Goal: Task Accomplishment & Management: Manage account settings

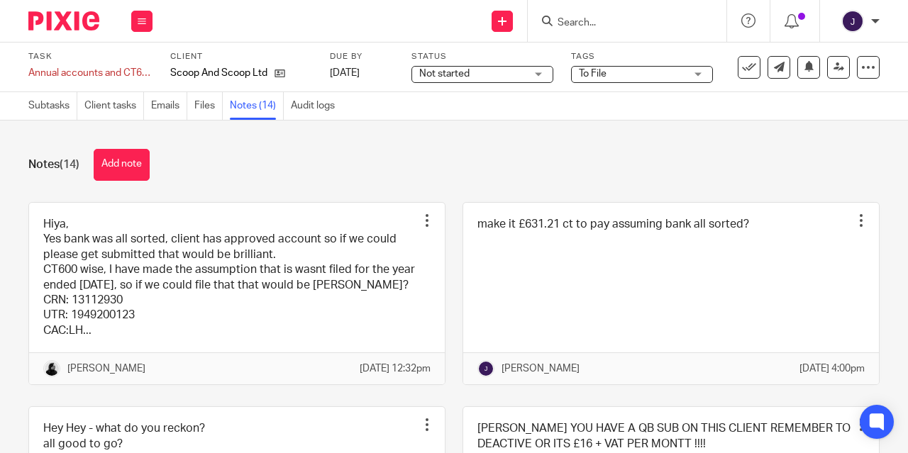
click at [211, 111] on link "Files" at bounding box center [208, 106] width 28 height 28
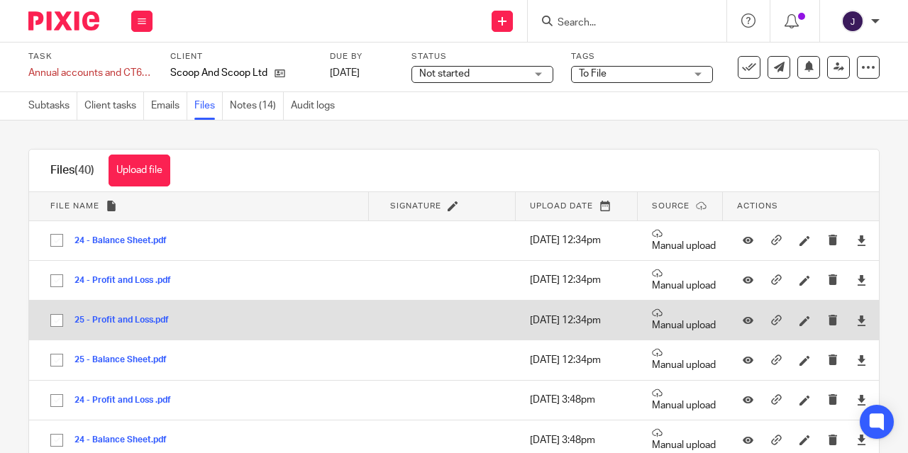
click at [120, 324] on button "25 - Profit and Loss.pdf" at bounding box center [126, 321] width 105 height 10
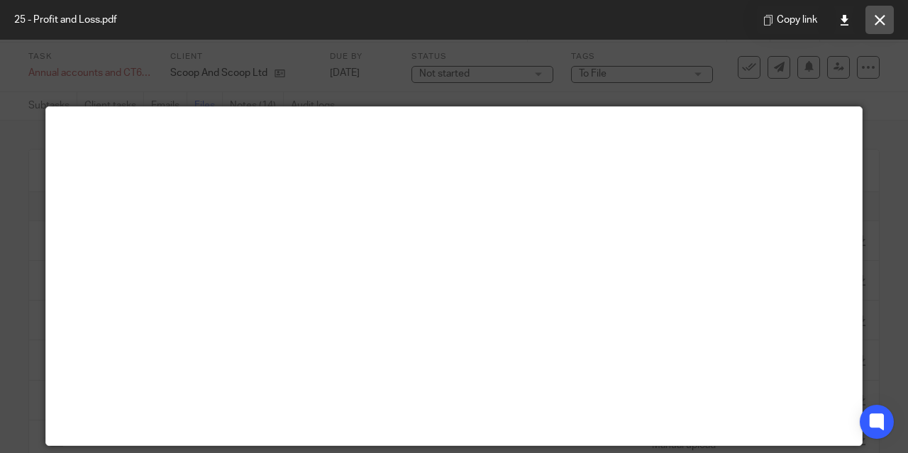
click at [884, 24] on icon at bounding box center [879, 20] width 11 height 11
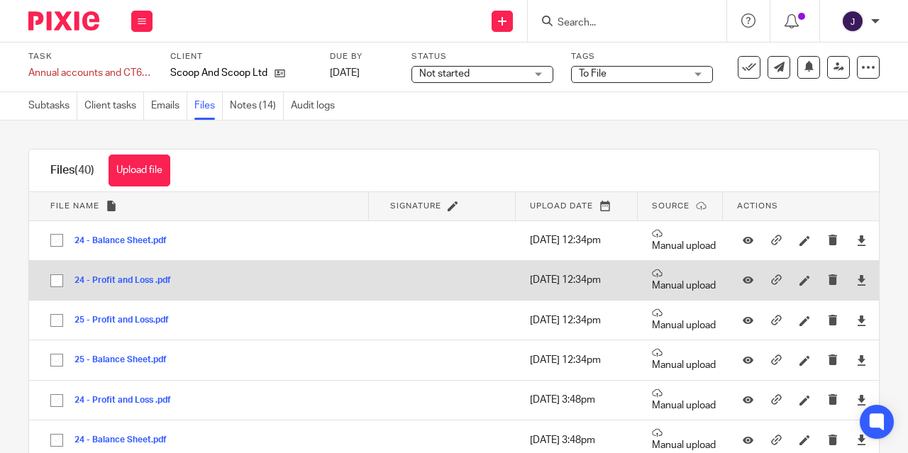
click at [133, 285] on button "24 - Profit and Loss .pdf" at bounding box center [127, 281] width 107 height 10
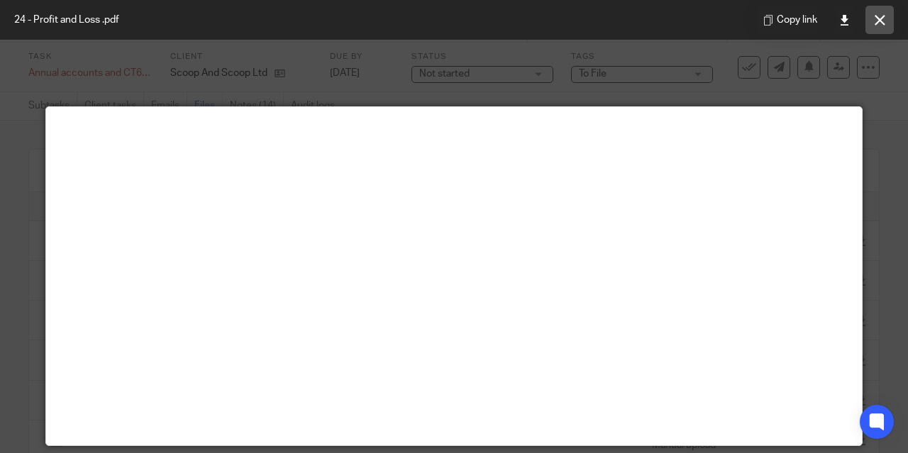
click at [876, 16] on icon at bounding box center [879, 20] width 11 height 11
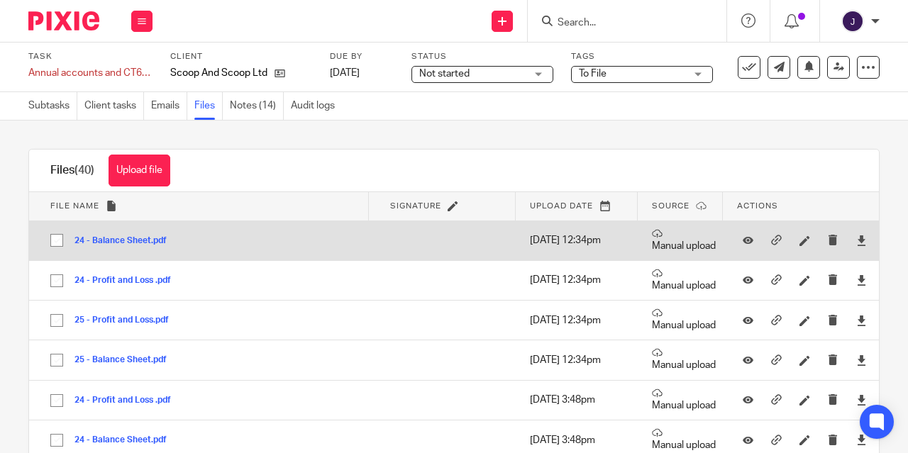
click at [59, 238] on input "checkbox" at bounding box center [56, 240] width 27 height 27
checkbox input "true"
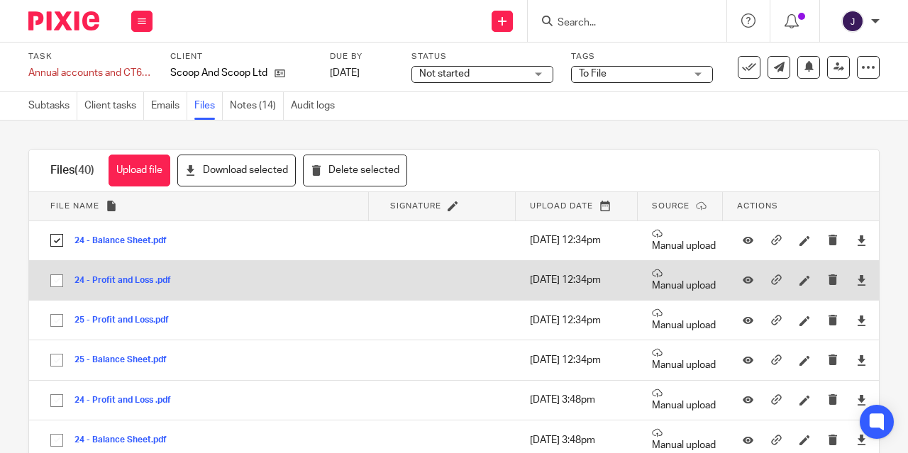
click at [57, 280] on input "checkbox" at bounding box center [56, 280] width 27 height 27
checkbox input "true"
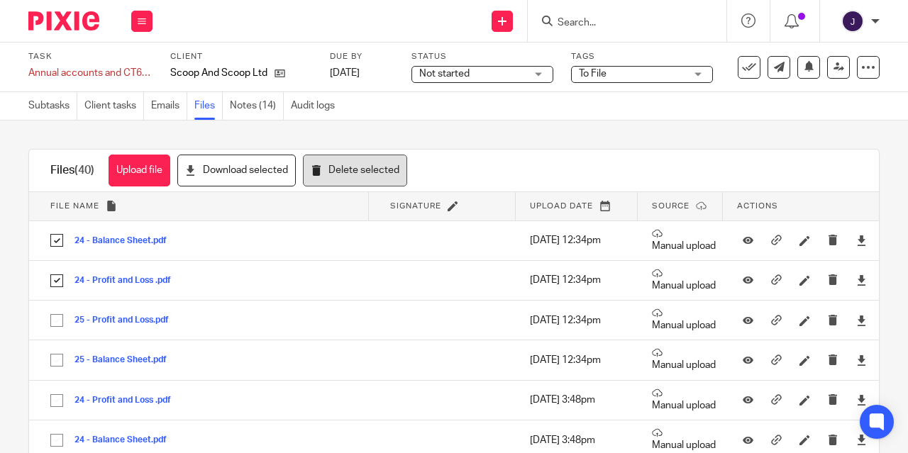
click at [335, 174] on button "Delete selected" at bounding box center [355, 171] width 104 height 32
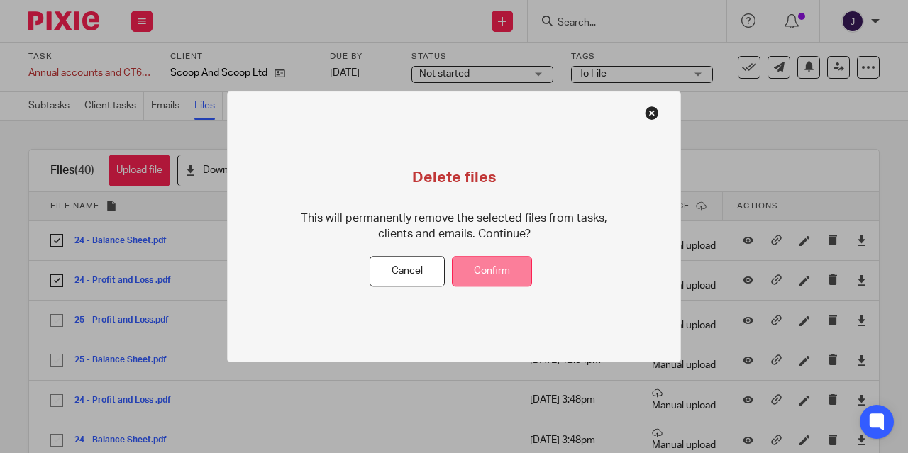
click at [479, 271] on button "Confirm" at bounding box center [492, 272] width 80 height 30
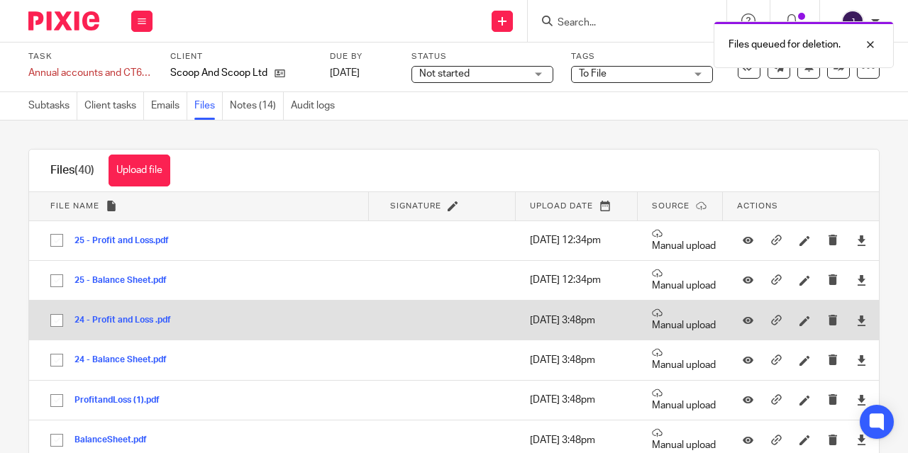
click at [58, 321] on input "checkbox" at bounding box center [56, 320] width 27 height 27
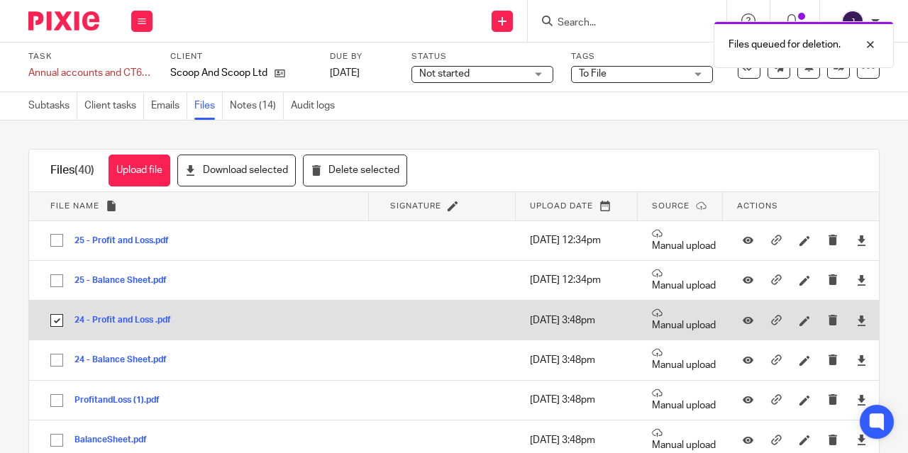
click at [59, 321] on input "checkbox" at bounding box center [56, 320] width 27 height 27
checkbox input "false"
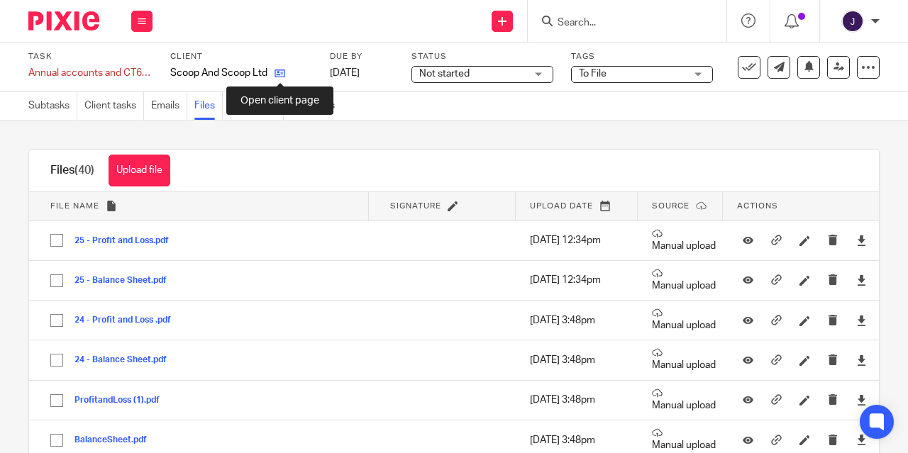
click at [280, 77] on icon at bounding box center [279, 73] width 11 height 11
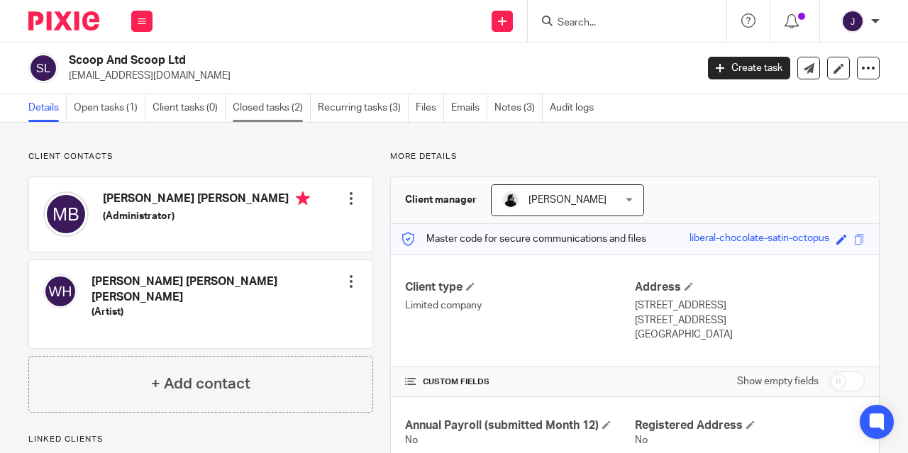
click at [263, 110] on link "Closed tasks (2)" at bounding box center [272, 108] width 78 height 28
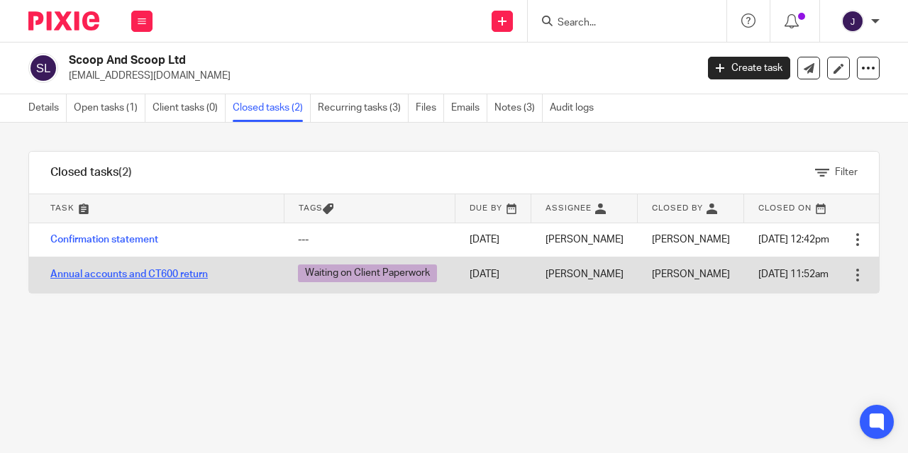
click at [123, 274] on link "Annual accounts and CT600 return" at bounding box center [128, 274] width 157 height 10
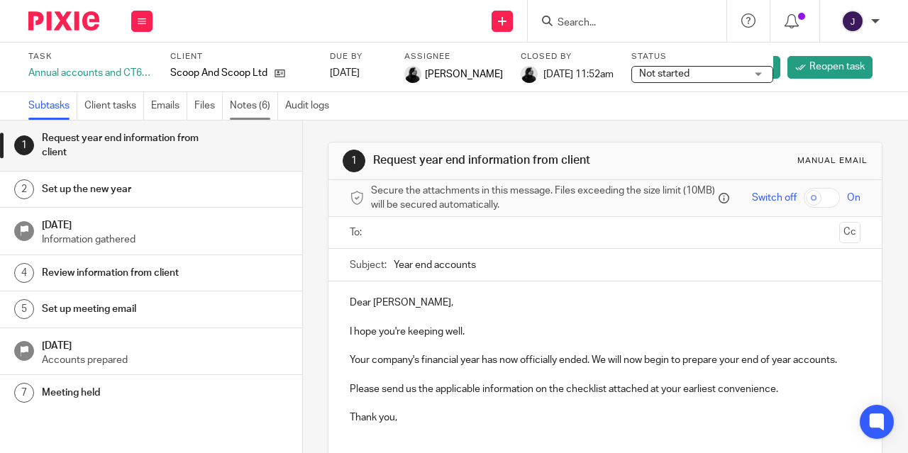
click at [253, 106] on link "Notes (6)" at bounding box center [254, 106] width 48 height 28
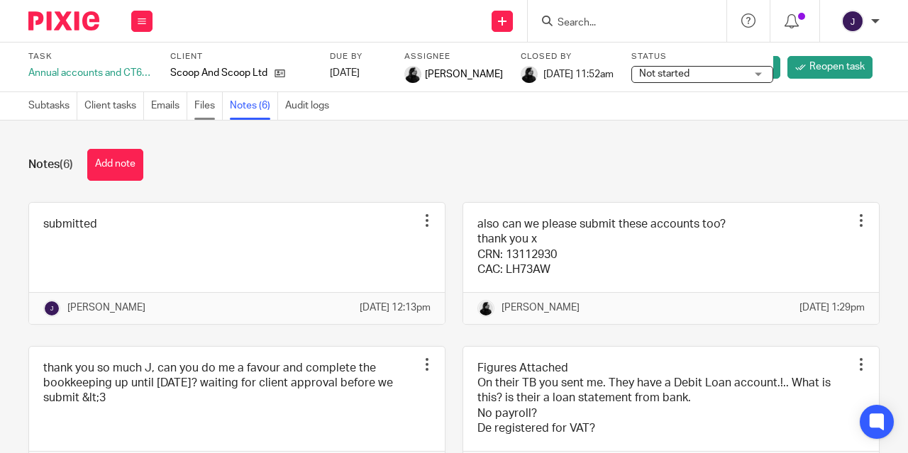
click at [211, 107] on link "Files" at bounding box center [208, 106] width 28 height 28
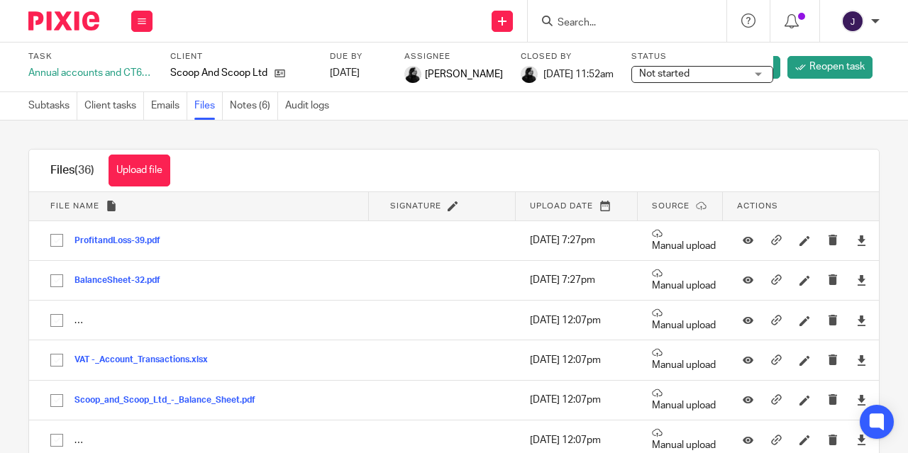
click at [117, 241] on button "ProfitandLoss-39.pdf" at bounding box center [122, 241] width 96 height 10
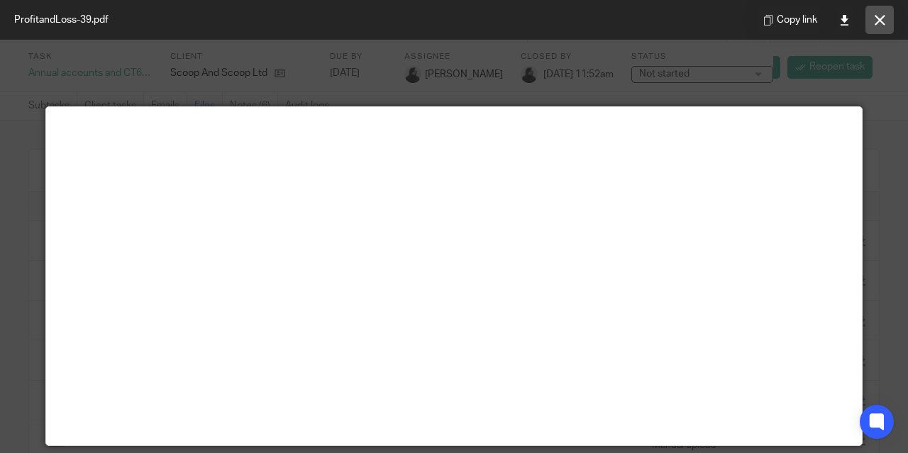
click at [875, 29] on button at bounding box center [879, 20] width 28 height 28
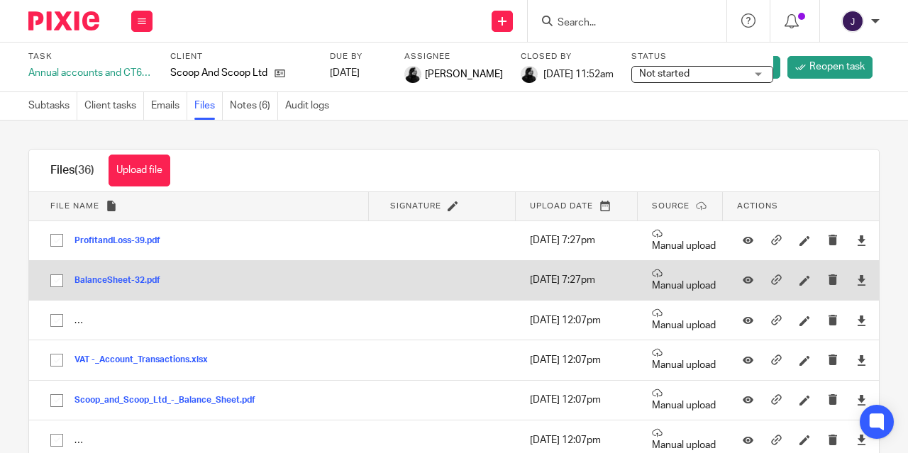
click at [111, 286] on button "BalanceSheet-32.pdf" at bounding box center [122, 281] width 96 height 10
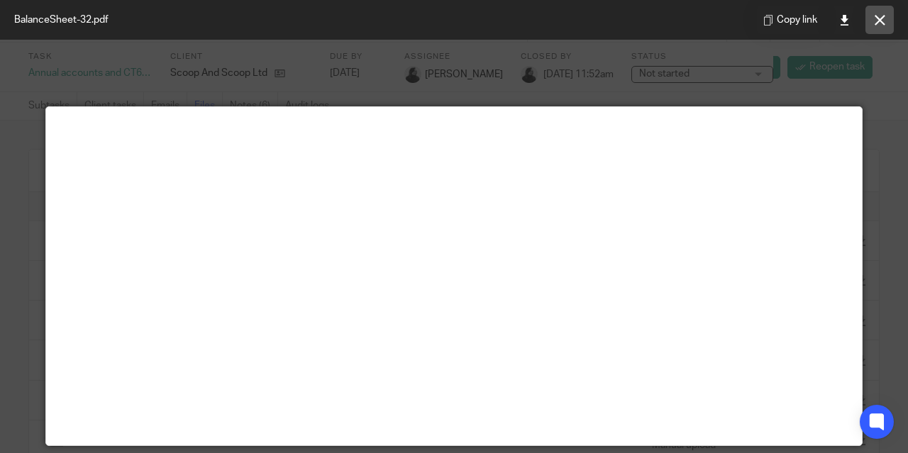
click at [880, 20] on icon at bounding box center [879, 20] width 11 height 11
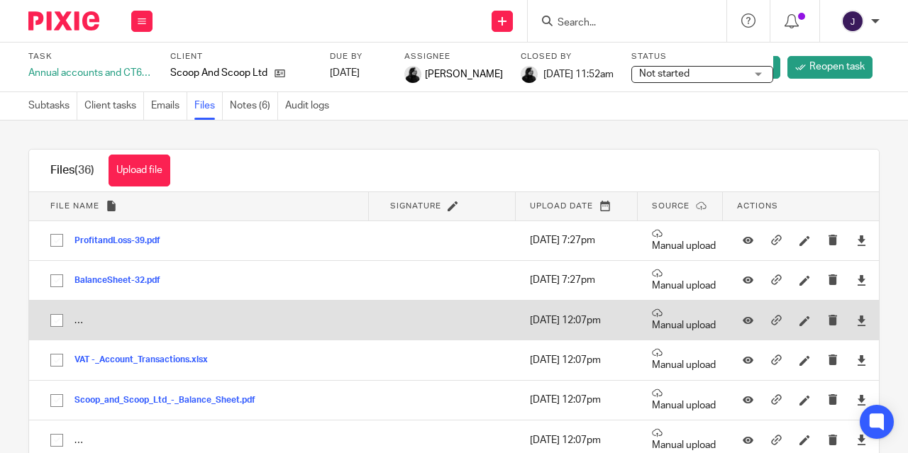
click at [75, 318] on td "Starling Account (2-2) Scoop_and_Scoop_Ltd_-_Account_Transactions.xlsx Starling…" at bounding box center [199, 321] width 340 height 40
click at [742, 320] on icon at bounding box center [747, 320] width 11 height 11
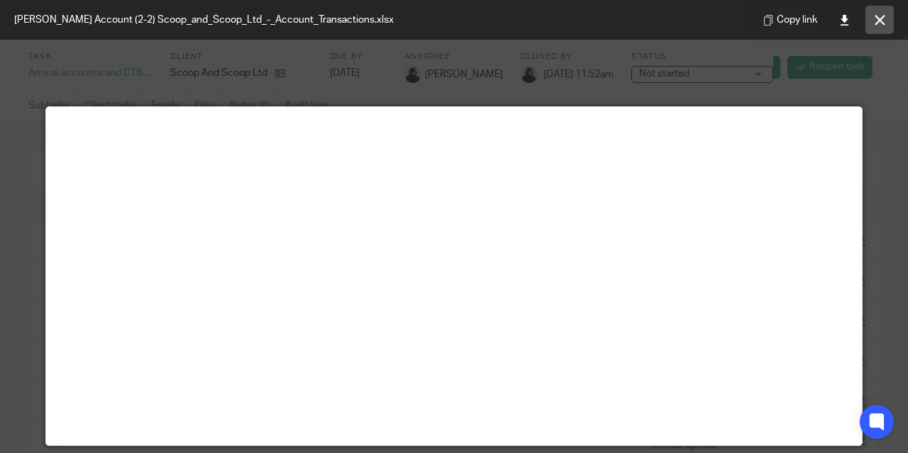
click at [880, 23] on icon at bounding box center [879, 20] width 11 height 11
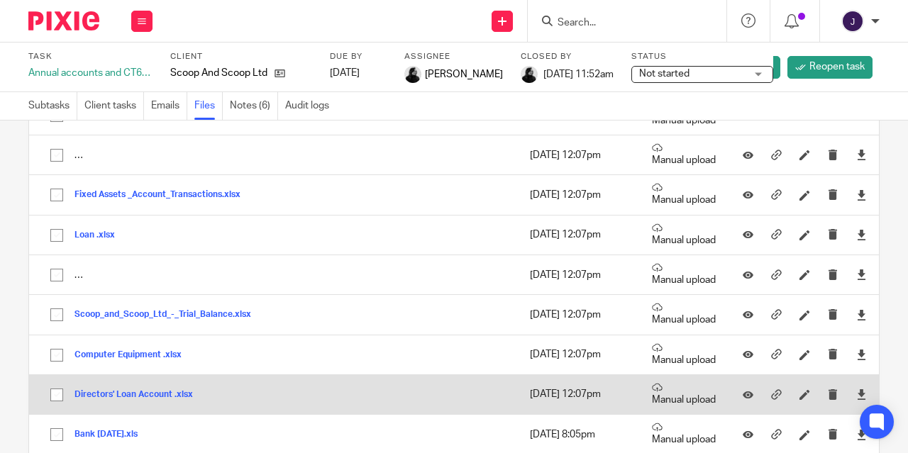
scroll to position [291, 0]
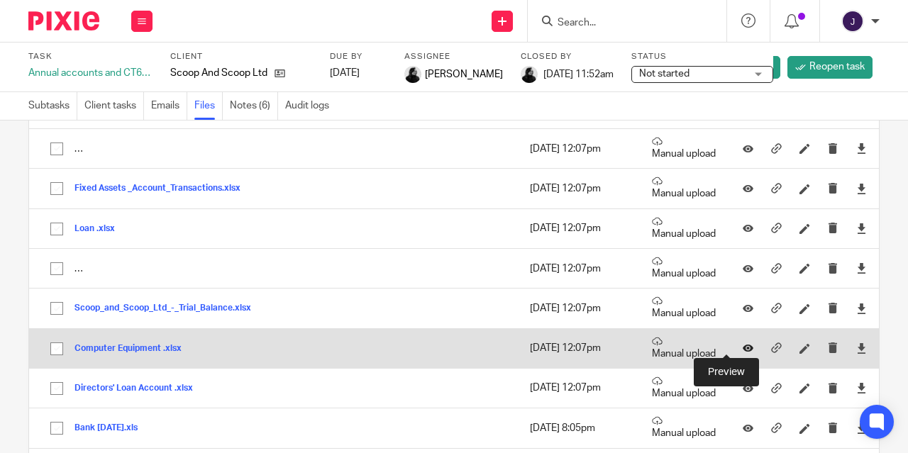
click at [742, 345] on icon at bounding box center [747, 348] width 11 height 11
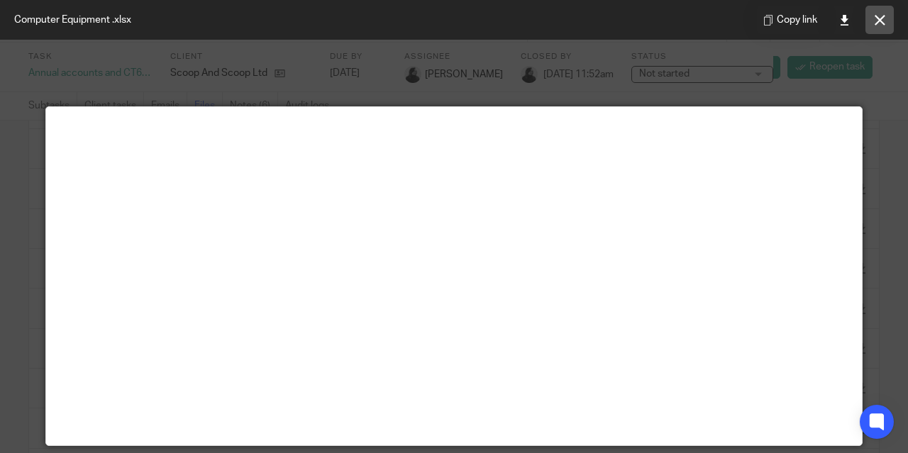
click at [886, 18] on button at bounding box center [879, 20] width 28 height 28
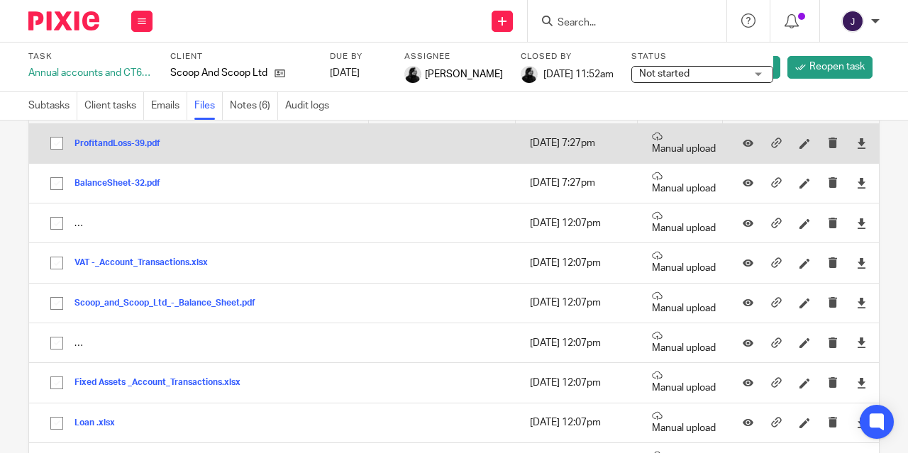
scroll to position [104, 0]
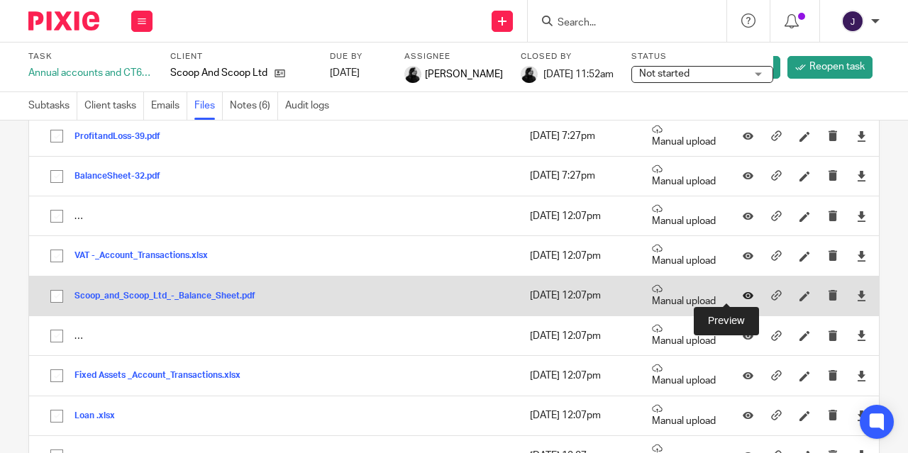
click at [742, 291] on icon at bounding box center [747, 296] width 11 height 11
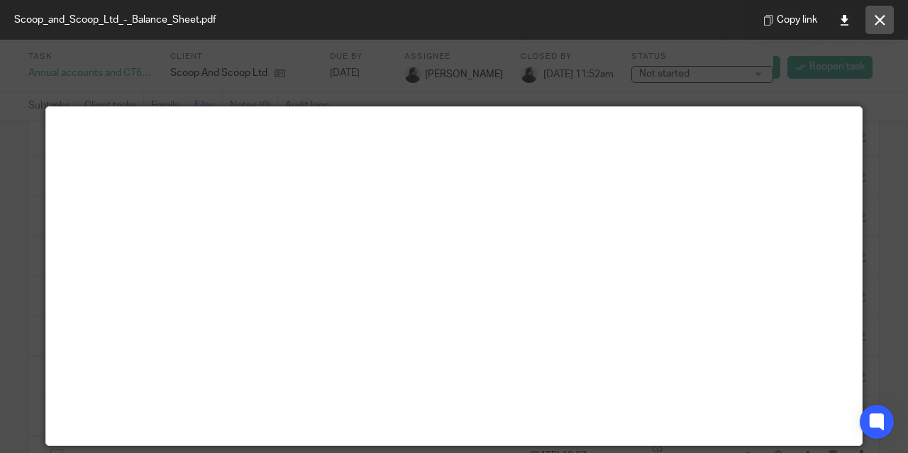
click at [878, 22] on icon at bounding box center [879, 20] width 11 height 11
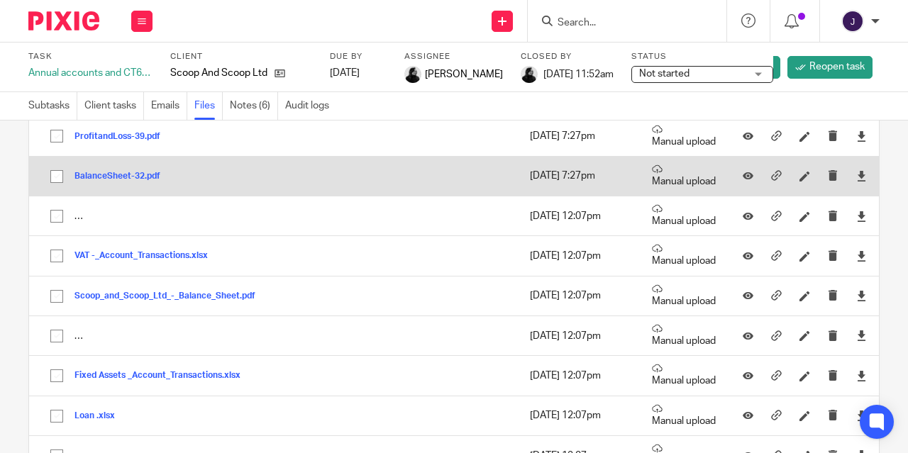
scroll to position [0, 0]
click at [105, 180] on button "BalanceSheet-32.pdf" at bounding box center [122, 177] width 96 height 10
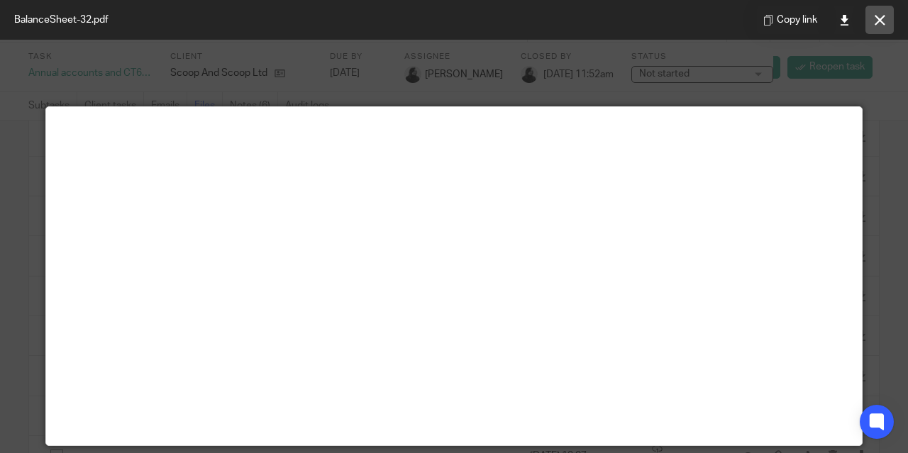
click at [887, 18] on button at bounding box center [879, 20] width 28 height 28
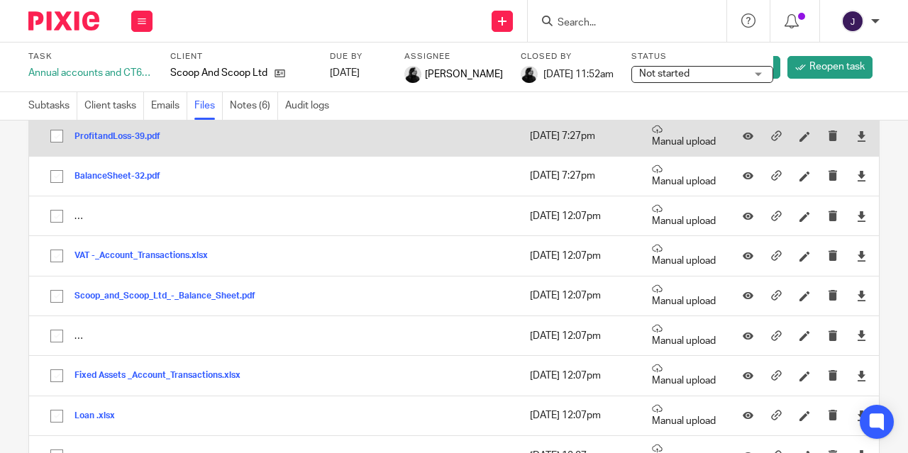
click at [98, 138] on button "ProfitandLoss-39.pdf" at bounding box center [122, 137] width 96 height 10
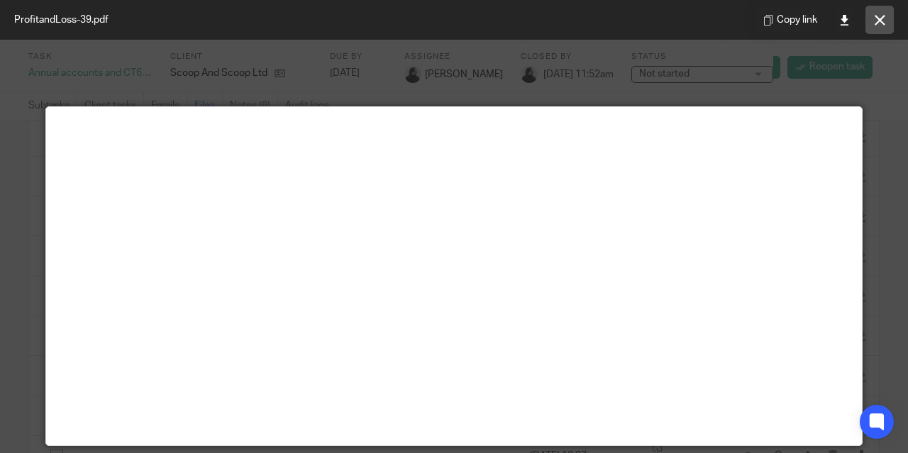
click at [877, 15] on icon at bounding box center [879, 20] width 11 height 11
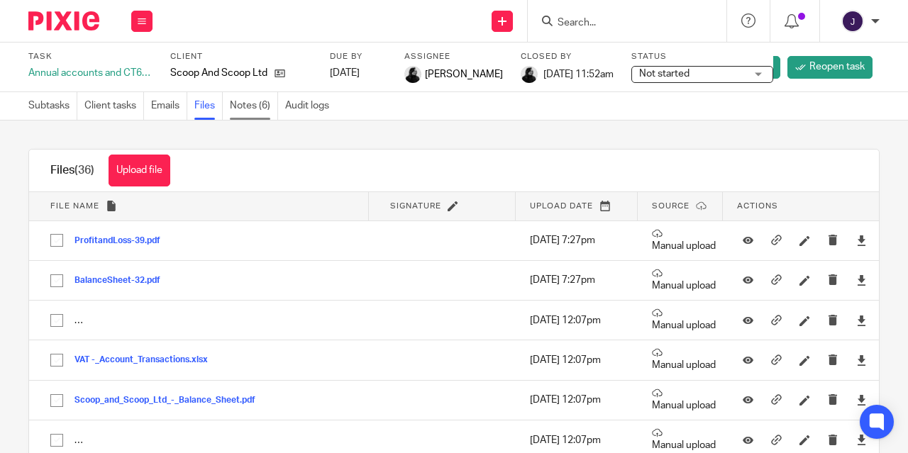
click at [251, 97] on link "Notes (6)" at bounding box center [254, 106] width 48 height 28
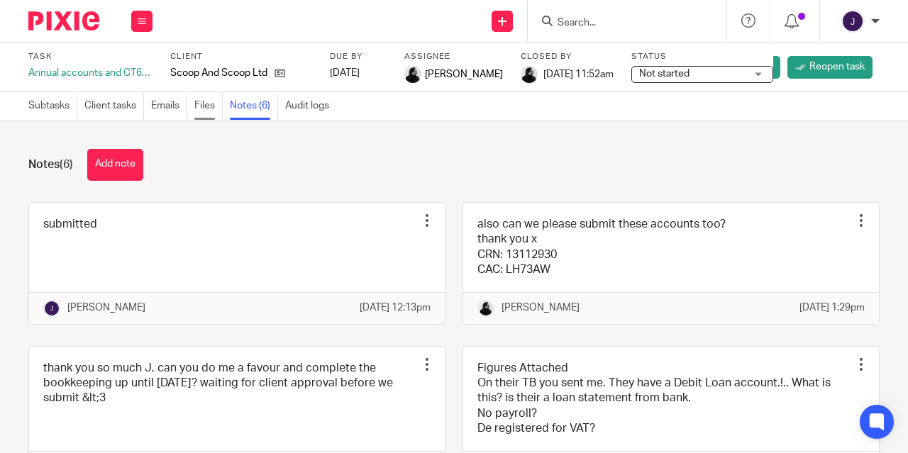
click at [199, 101] on link "Files" at bounding box center [208, 106] width 28 height 28
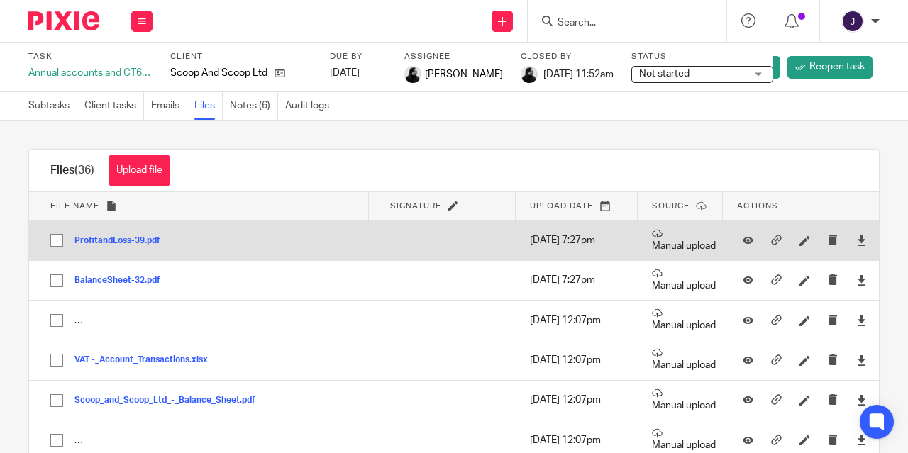
click at [105, 245] on button "ProfitandLoss-39.pdf" at bounding box center [122, 241] width 96 height 10
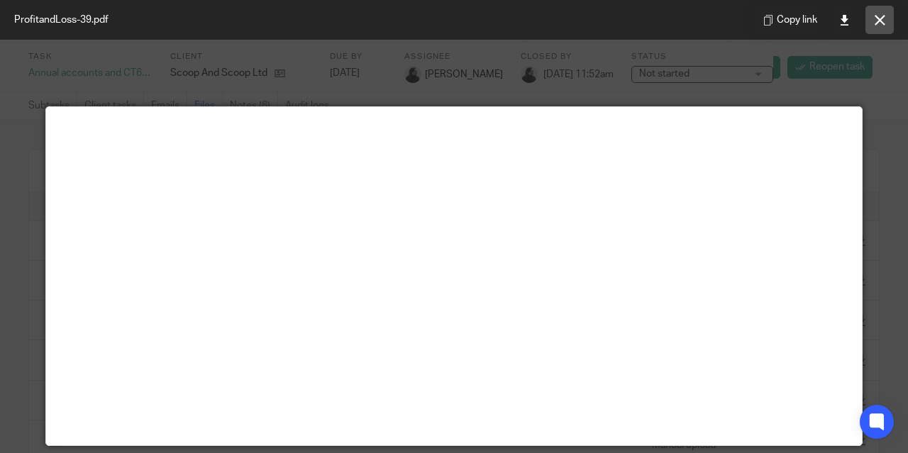
click at [886, 23] on button at bounding box center [879, 20] width 28 height 28
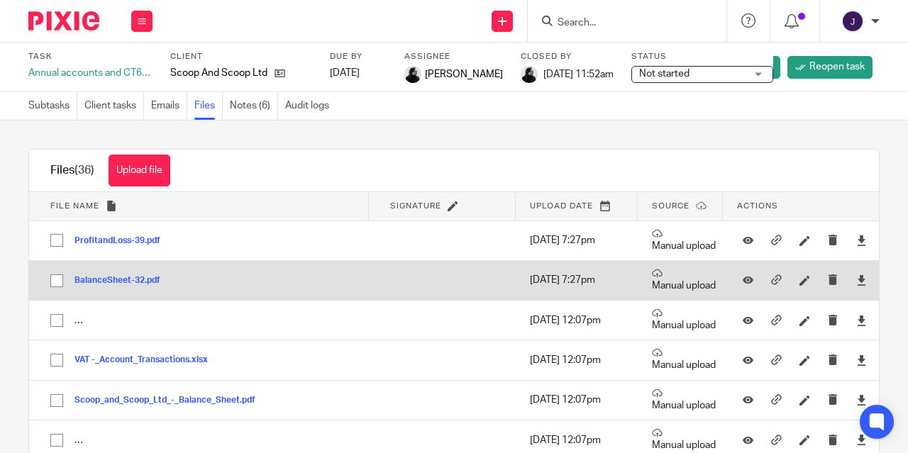
click at [101, 285] on button "BalanceSheet-32.pdf" at bounding box center [122, 281] width 96 height 10
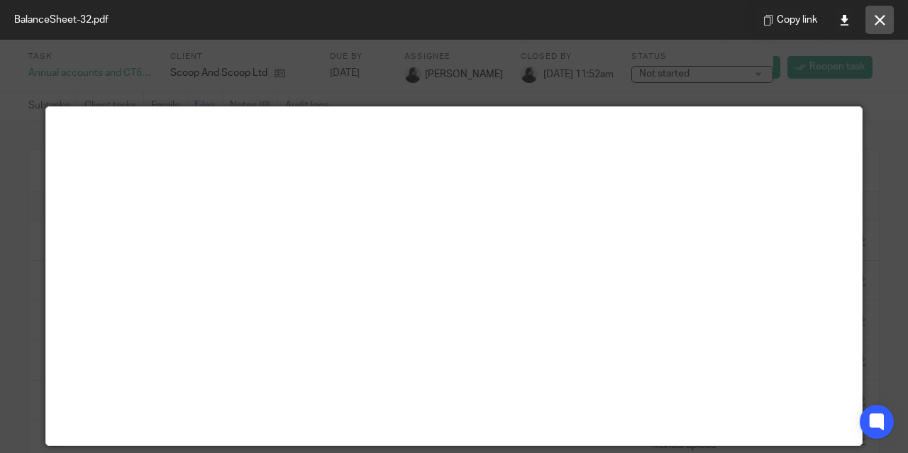
click at [882, 20] on icon at bounding box center [879, 20] width 11 height 11
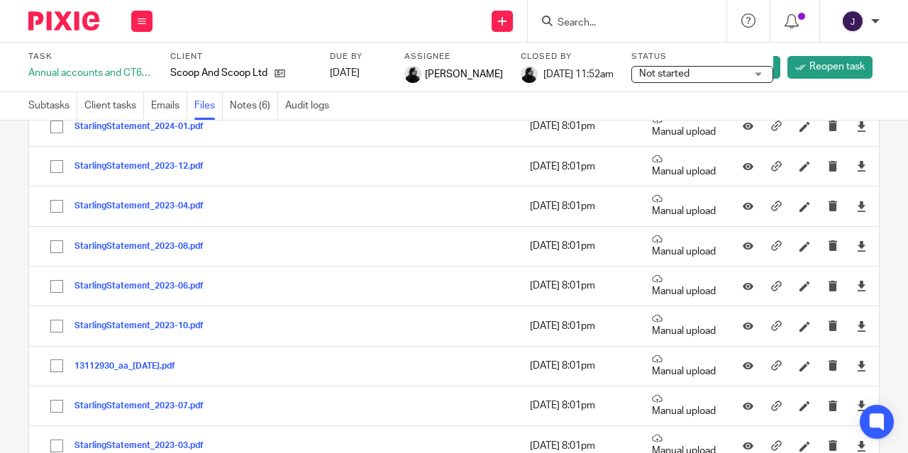
scroll to position [1045, 0]
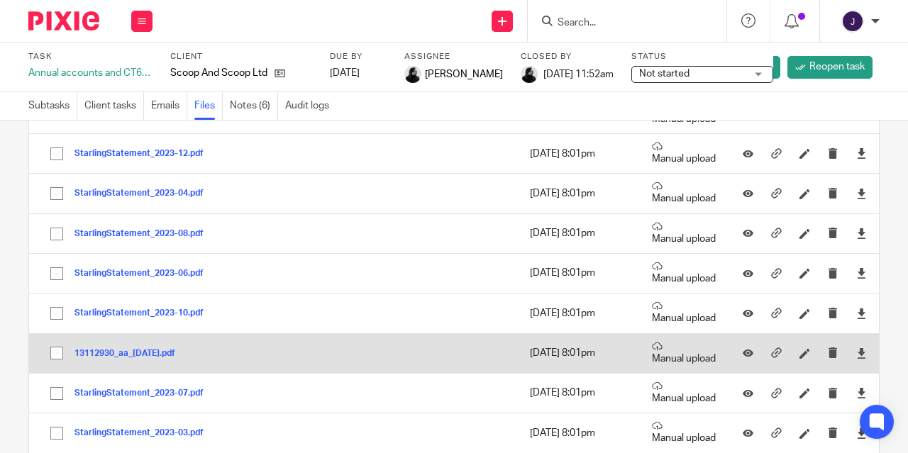
click at [142, 349] on button "13112930_aa_2023-10-31.pdf" at bounding box center [129, 354] width 111 height 10
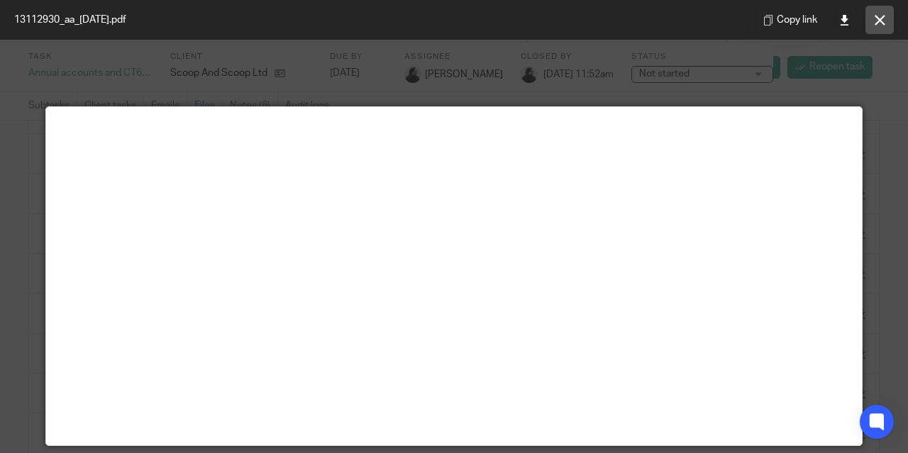
click at [871, 24] on button at bounding box center [879, 20] width 28 height 28
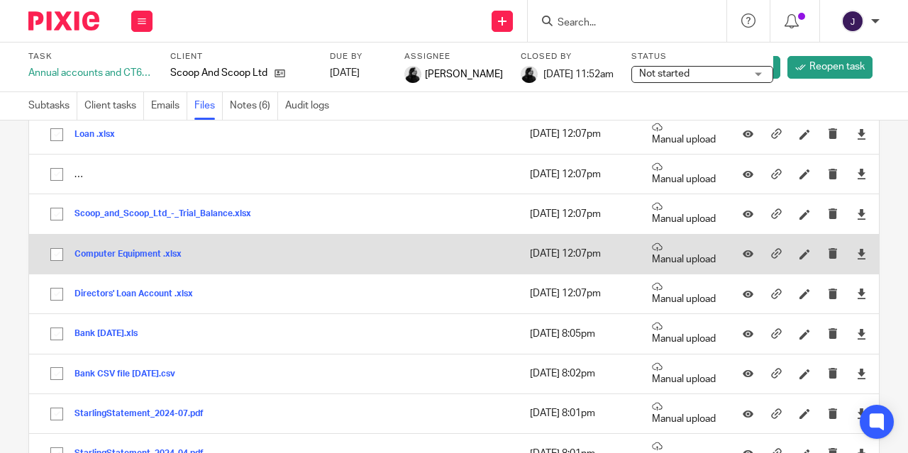
scroll to position [381, 0]
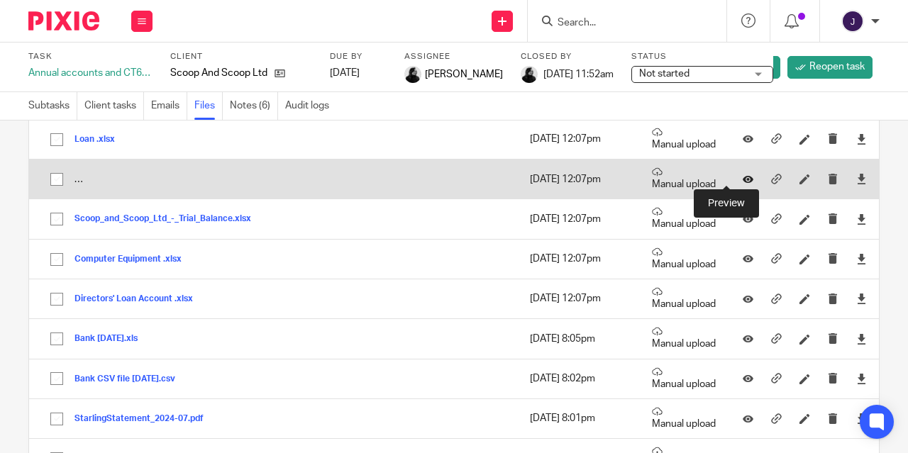
click at [742, 177] on icon at bounding box center [747, 179] width 11 height 11
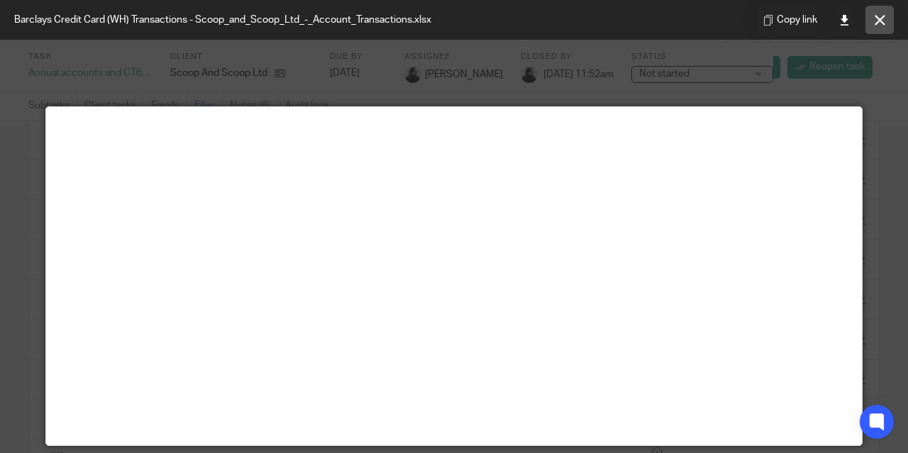
click at [869, 22] on button at bounding box center [879, 20] width 28 height 28
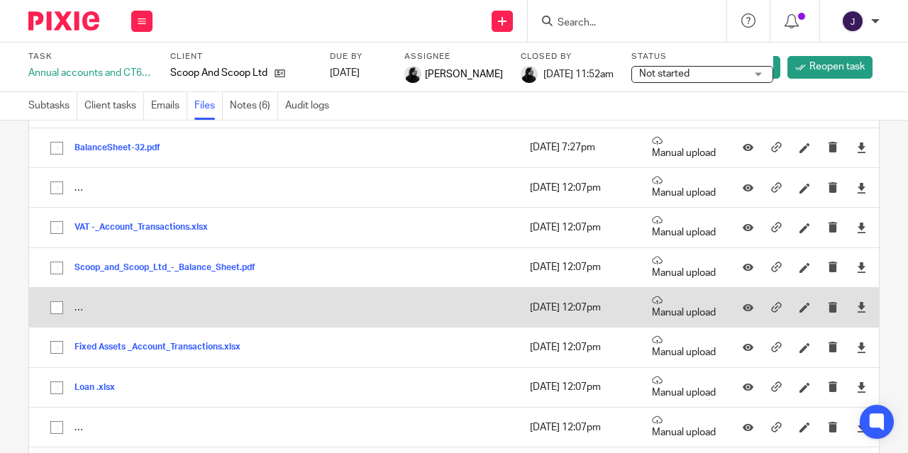
scroll to position [130, 0]
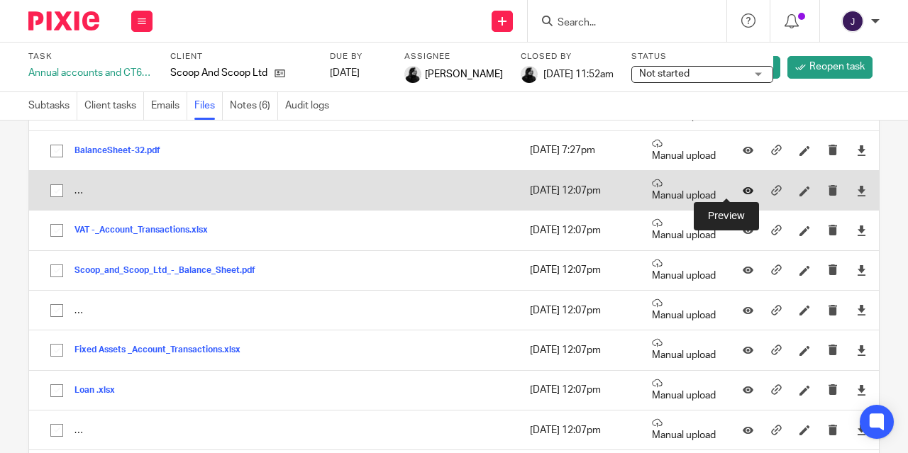
click at [742, 190] on icon at bounding box center [747, 190] width 11 height 11
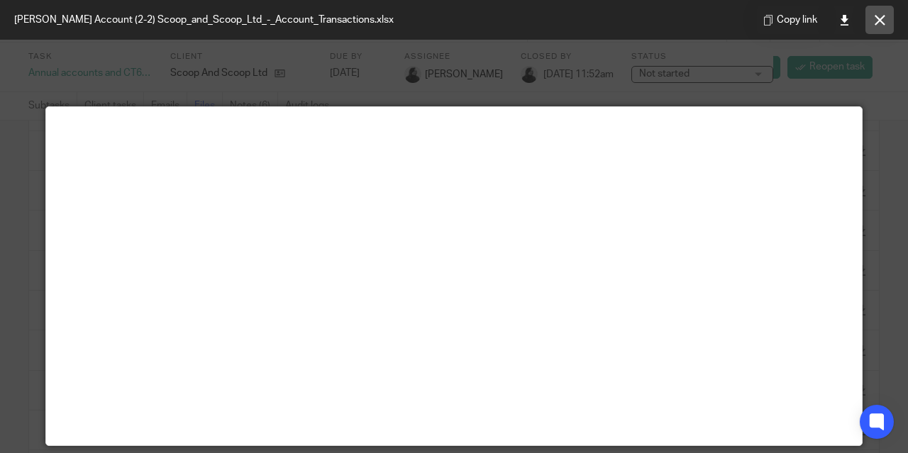
click at [873, 24] on button at bounding box center [879, 20] width 28 height 28
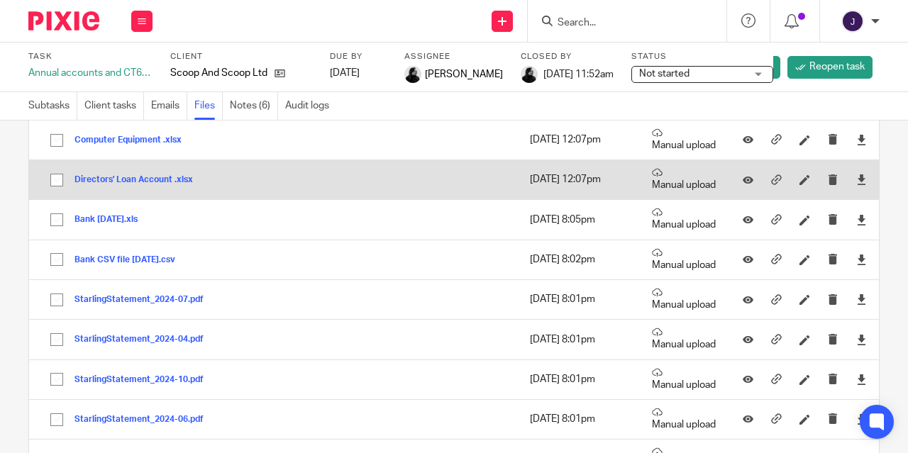
scroll to position [475, 0]
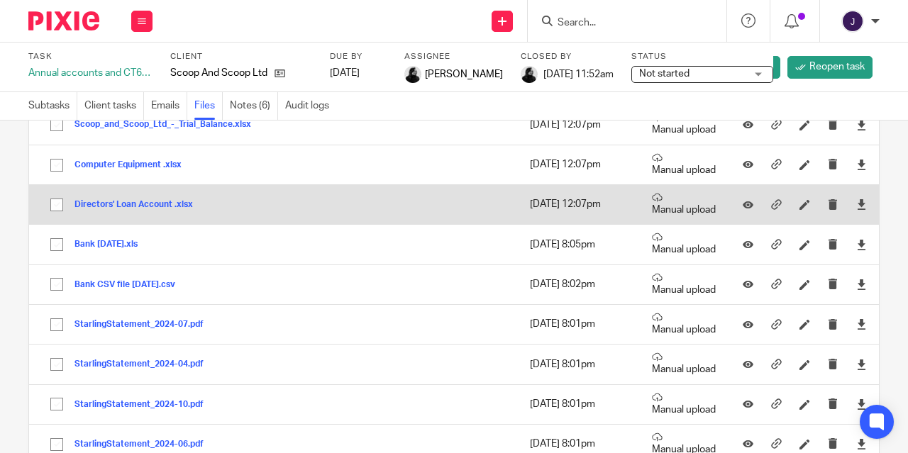
click at [129, 206] on button "Directors' Loan Account .xlsx" at bounding box center [138, 205] width 129 height 10
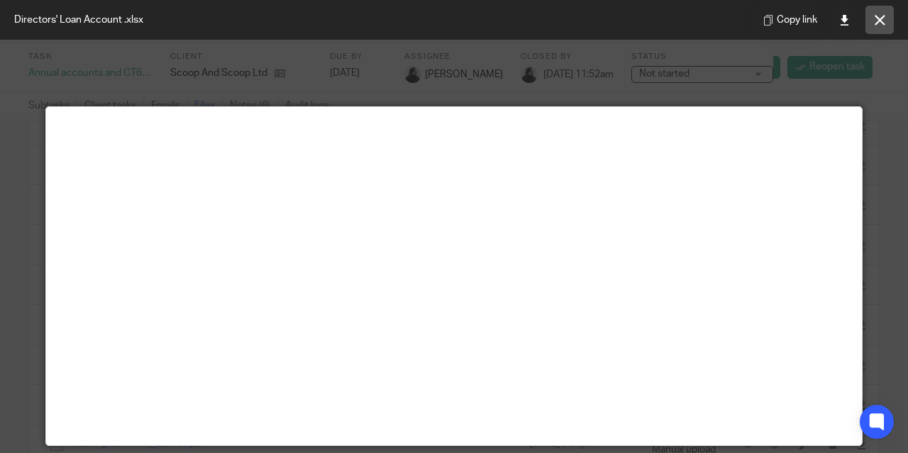
click at [879, 19] on icon at bounding box center [879, 20] width 11 height 11
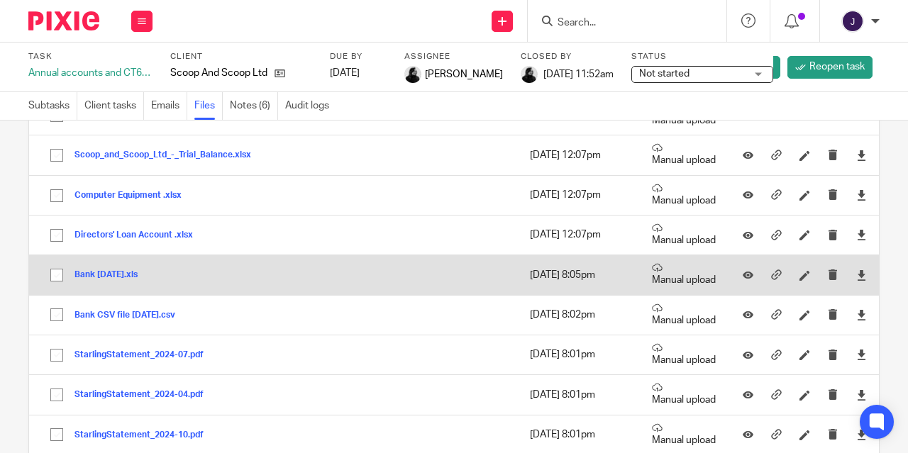
scroll to position [425, 0]
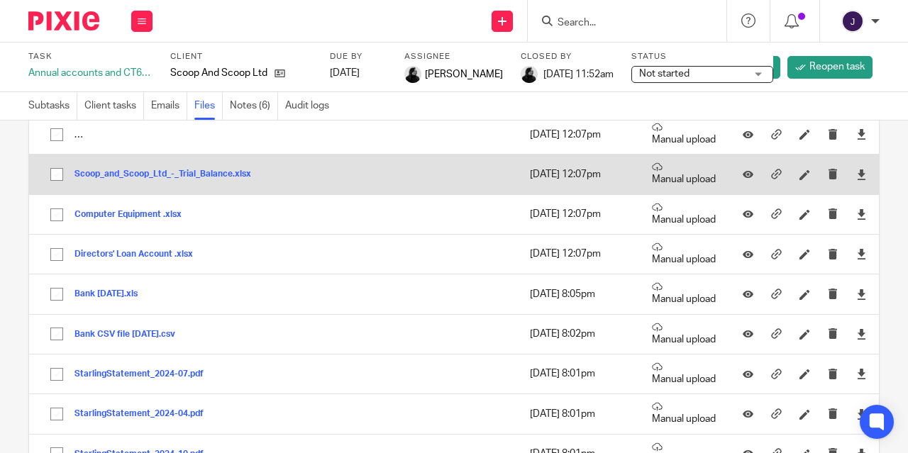
click at [138, 169] on button "Scoop_and_Scoop_Ltd_-_Trial_Balance.xlsx" at bounding box center [167, 174] width 187 height 10
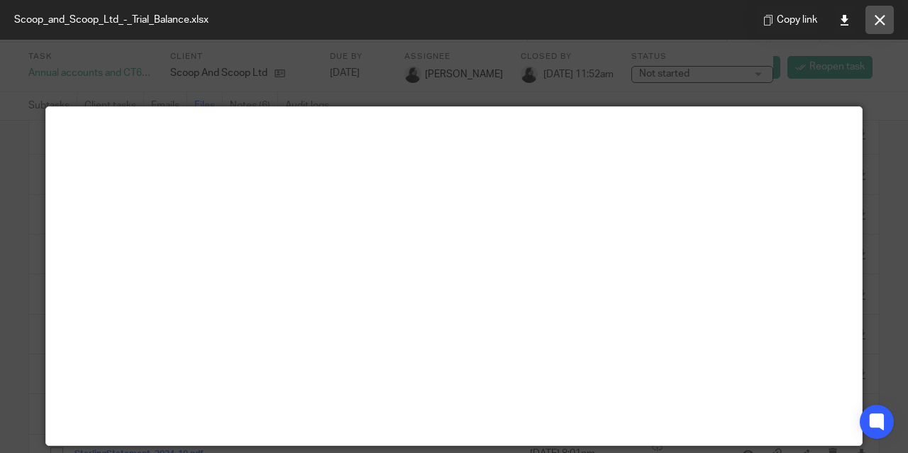
click at [884, 24] on icon at bounding box center [879, 20] width 11 height 11
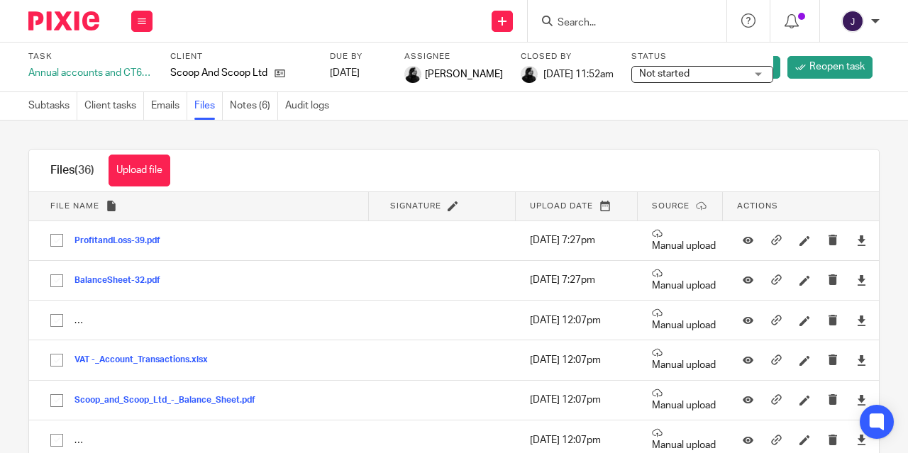
scroll to position [0, 0]
click at [143, 21] on icon at bounding box center [142, 21] width 9 height 9
click at [145, 65] on link "Work" at bounding box center [135, 66] width 25 height 10
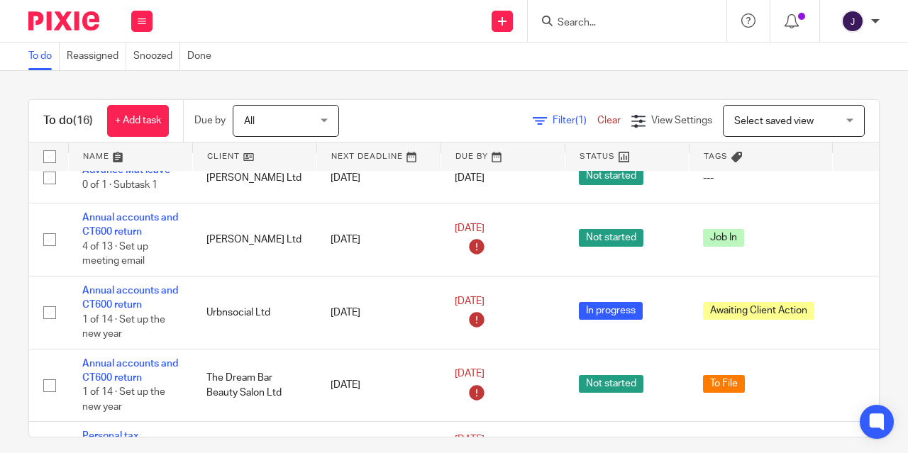
scroll to position [575, 0]
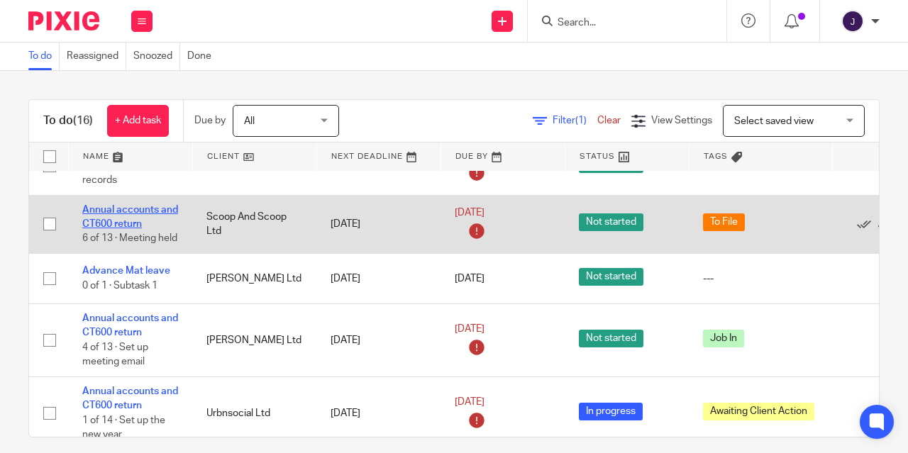
click at [103, 221] on link "Annual accounts and CT600 return" at bounding box center [130, 217] width 96 height 24
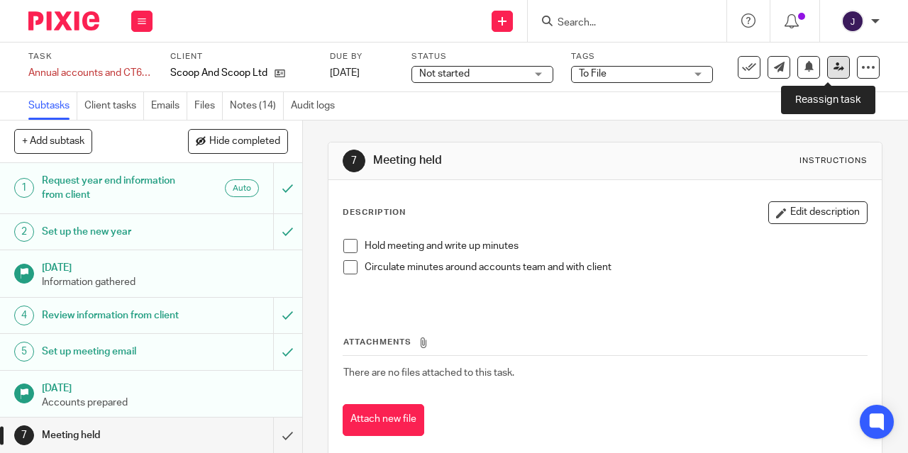
click at [834, 72] on link at bounding box center [838, 67] width 23 height 23
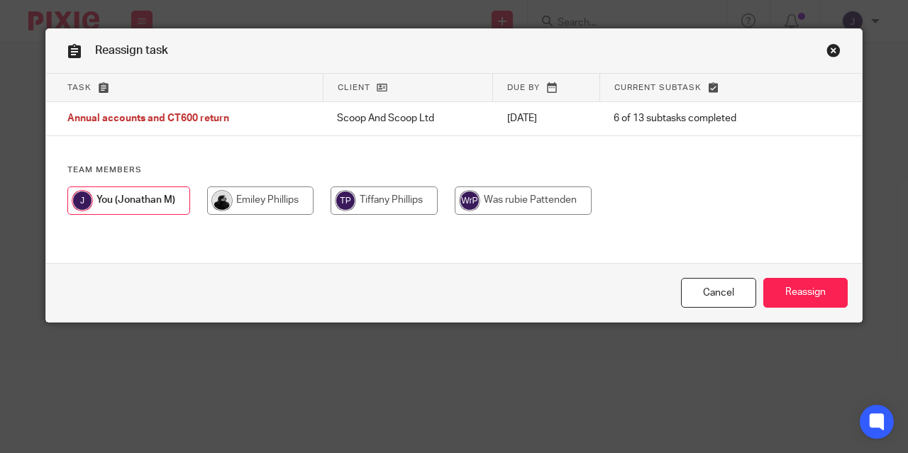
click at [255, 202] on input "radio" at bounding box center [260, 200] width 106 height 28
radio input "true"
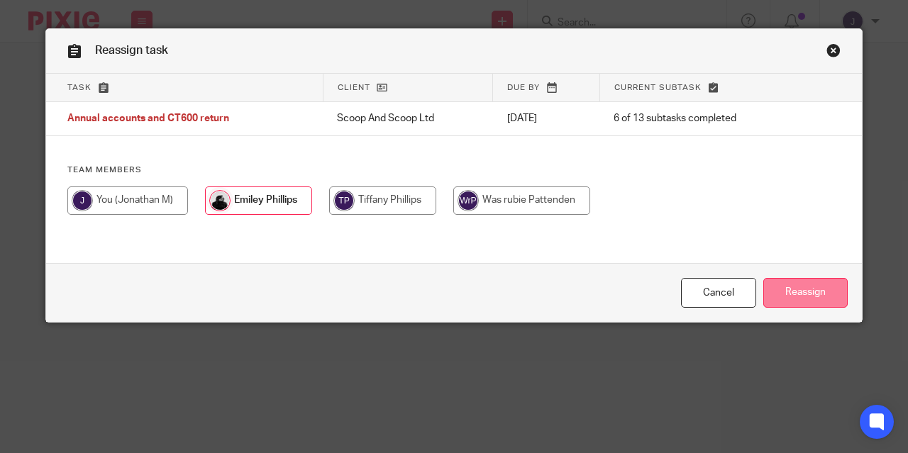
click at [802, 289] on input "Reassign" at bounding box center [805, 293] width 84 height 30
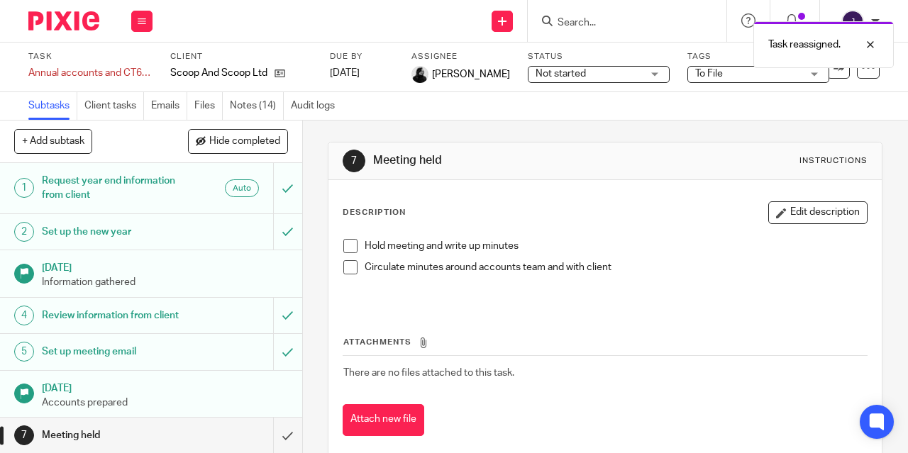
click at [208, 102] on link "Files" at bounding box center [208, 106] width 28 height 28
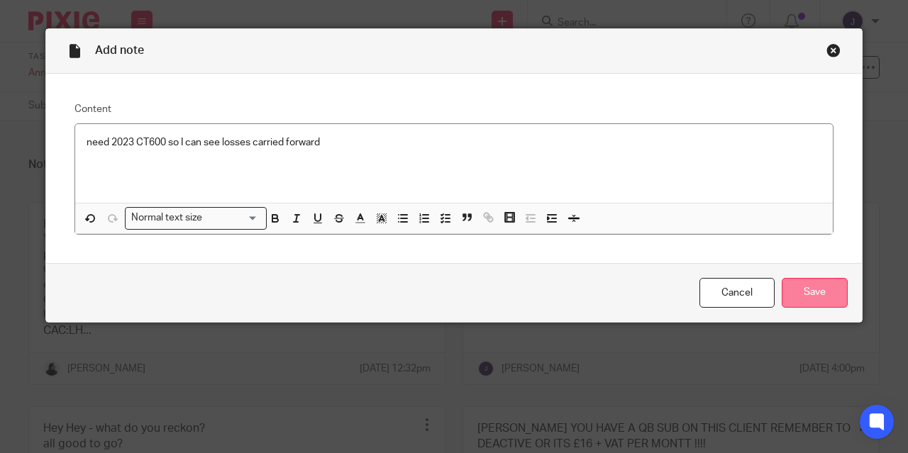
click at [808, 289] on input "Save" at bounding box center [814, 293] width 66 height 30
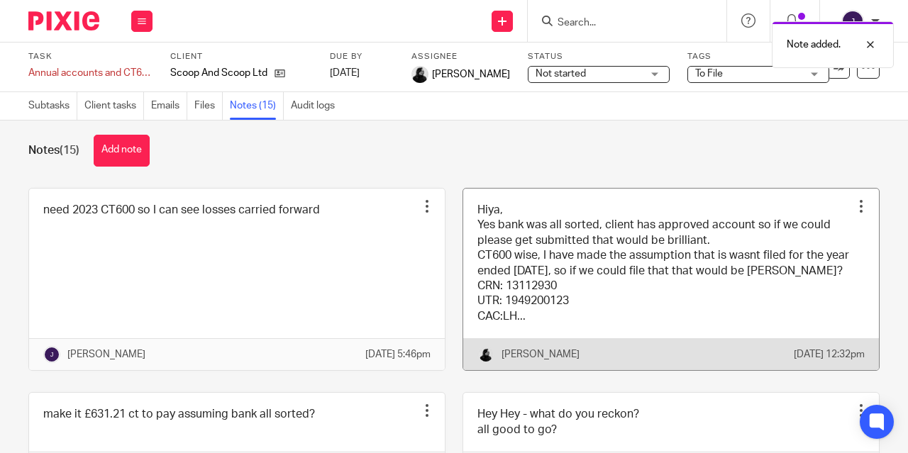
scroll to position [140, 0]
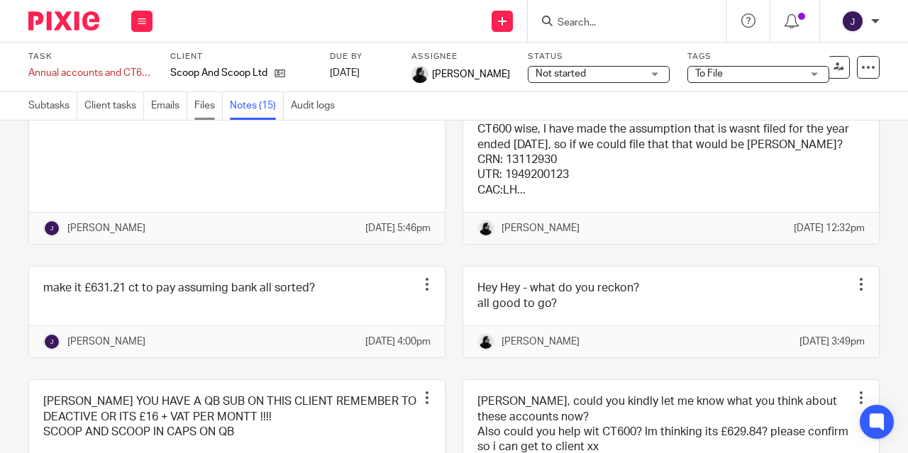
click at [203, 104] on link "Files" at bounding box center [208, 106] width 28 height 28
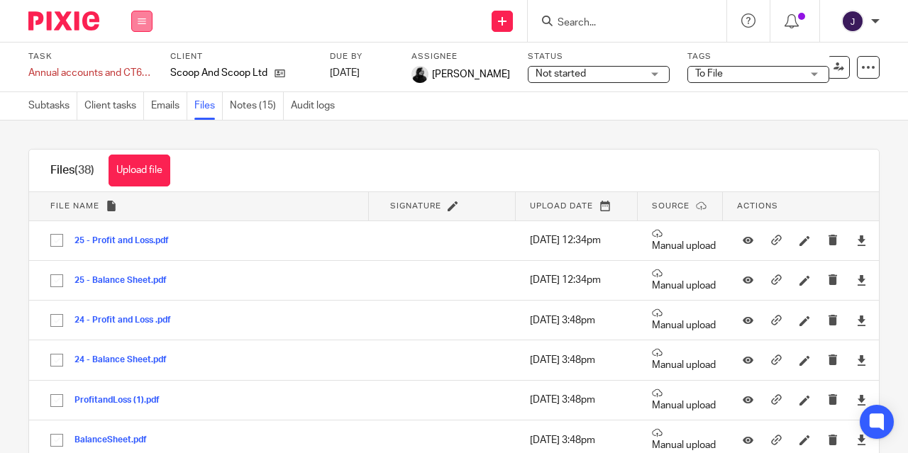
click at [149, 16] on button at bounding box center [141, 21] width 21 height 21
click at [136, 63] on link "Work" at bounding box center [135, 66] width 25 height 10
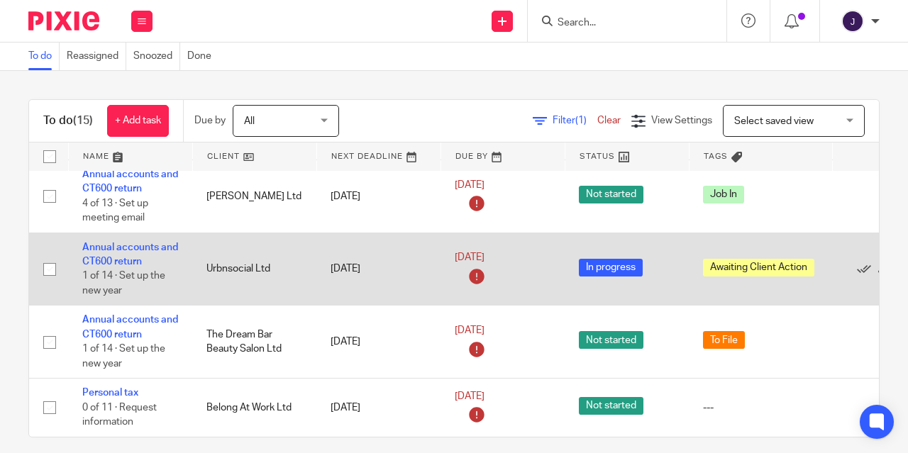
scroll to position [685, 0]
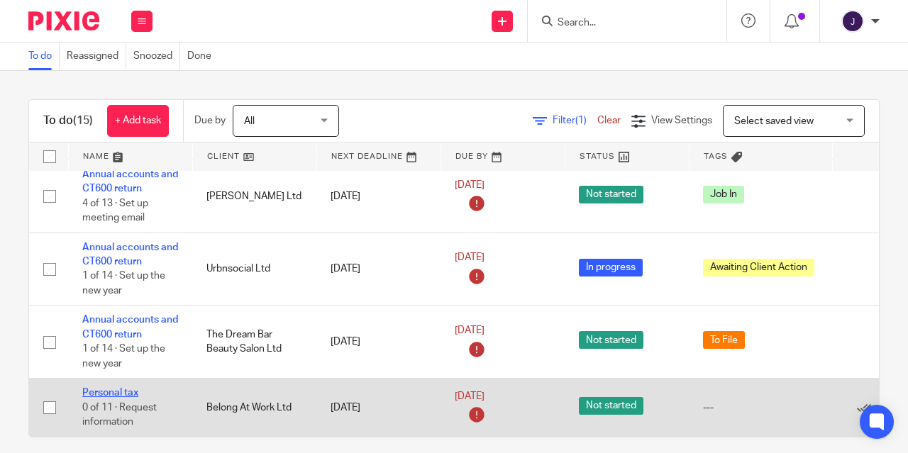
click at [112, 388] on link "Personal tax" at bounding box center [110, 393] width 56 height 10
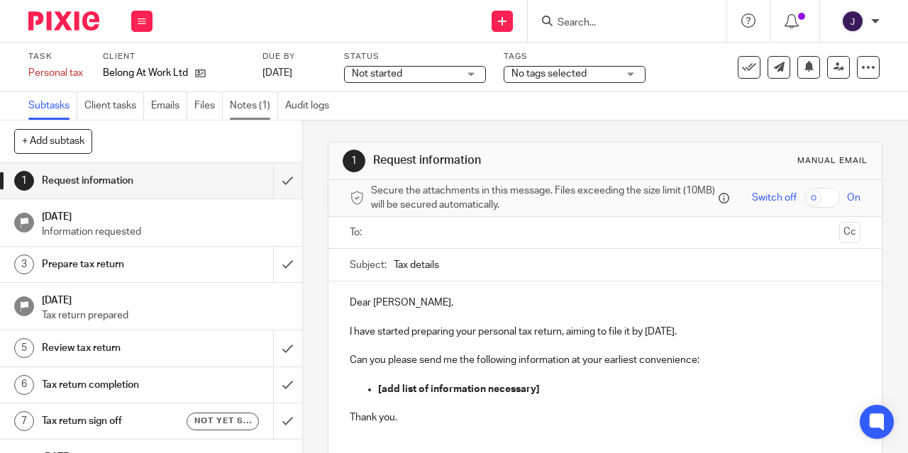
click at [247, 103] on link "Notes (1)" at bounding box center [254, 106] width 48 height 28
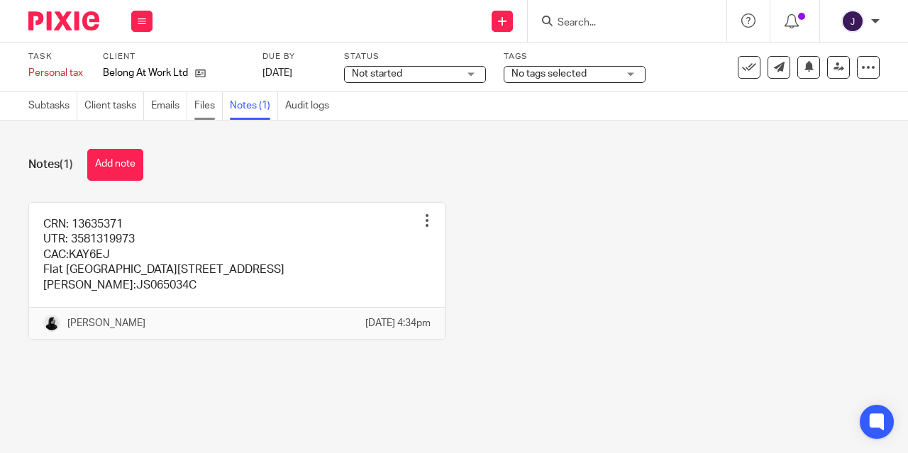
click at [216, 106] on link "Files" at bounding box center [208, 106] width 28 height 28
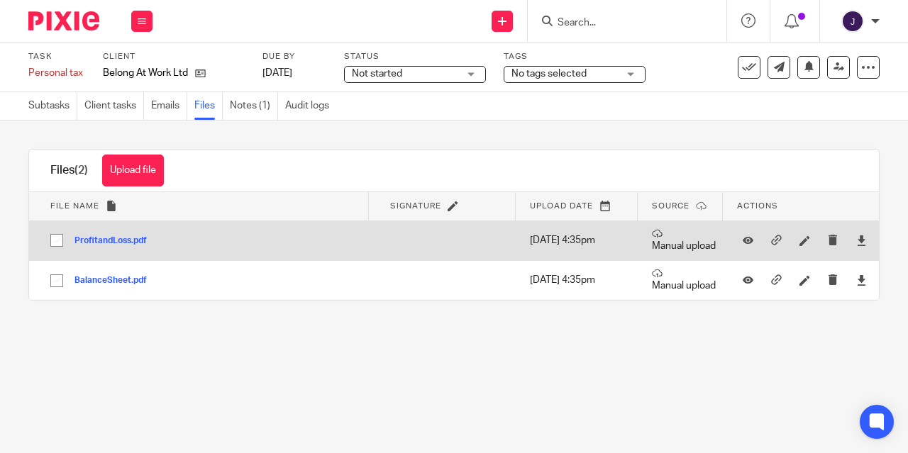
click at [125, 243] on button "ProfitandLoss.pdf" at bounding box center [115, 241] width 83 height 10
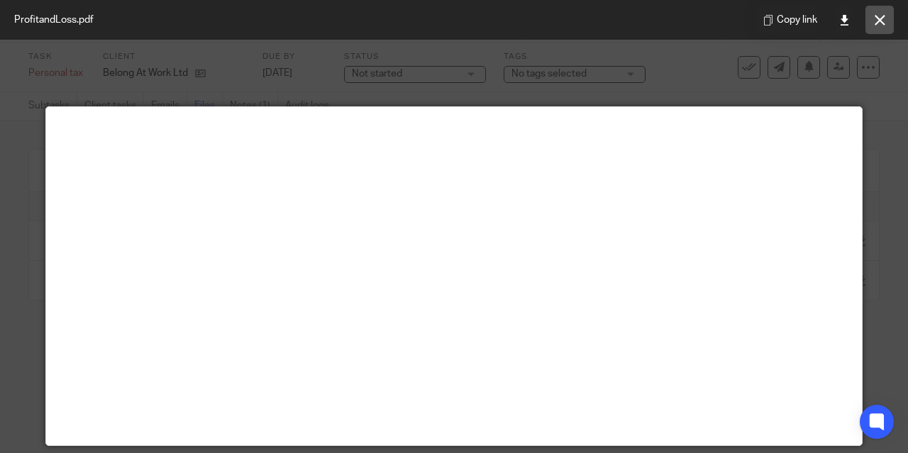
click at [872, 22] on button at bounding box center [879, 20] width 28 height 28
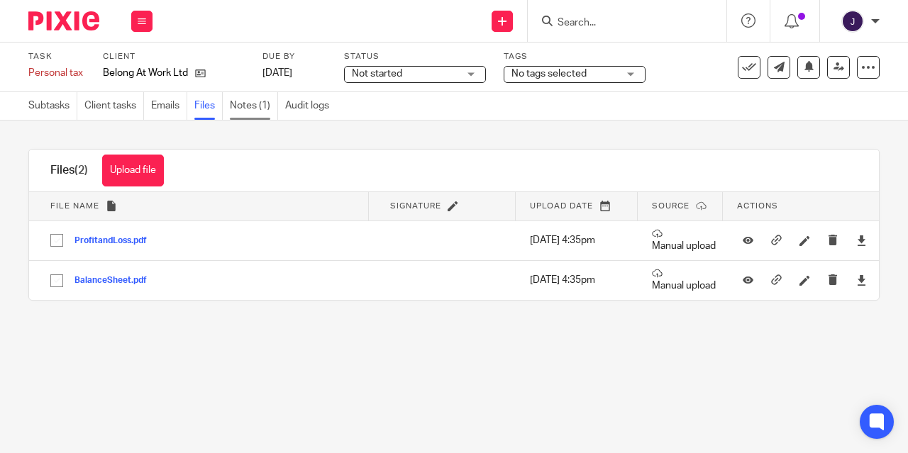
click at [259, 108] on link "Notes (1)" at bounding box center [254, 106] width 48 height 28
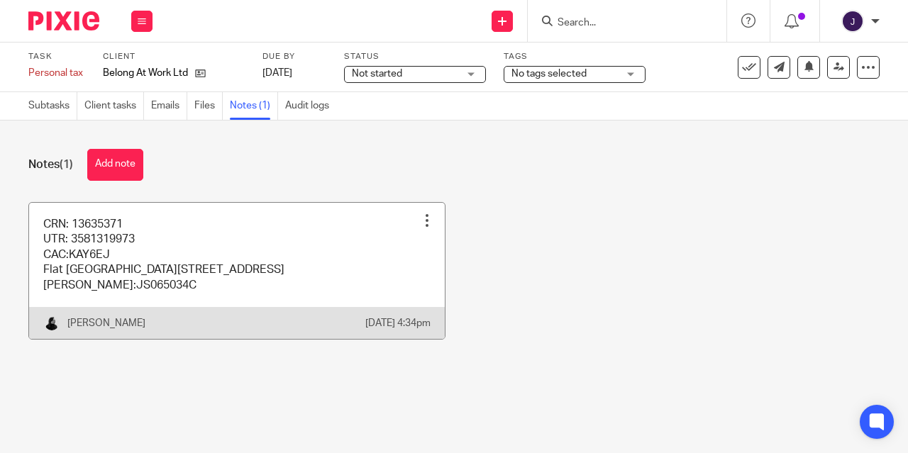
click at [127, 267] on link at bounding box center [237, 271] width 416 height 136
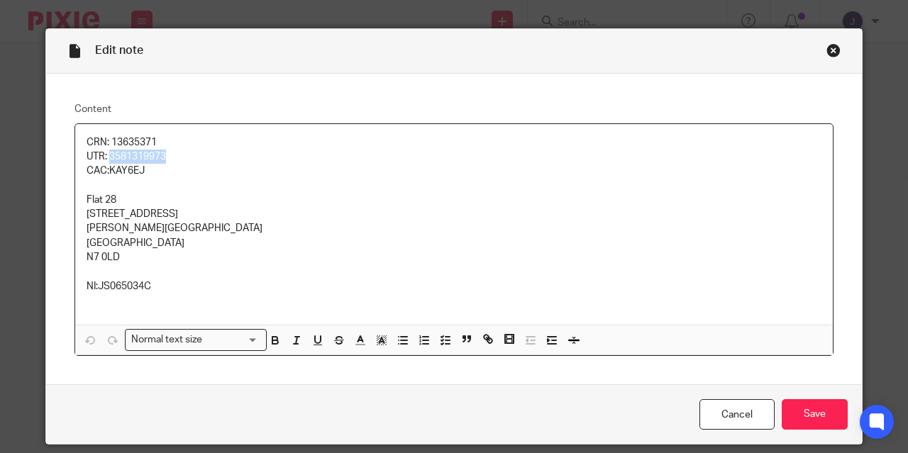
drag, startPoint x: 106, startPoint y: 157, endPoint x: 177, endPoint y: 161, distance: 70.3
click at [177, 161] on p "UTR: 3581319973" at bounding box center [454, 157] width 735 height 14
copy p "3581319973"
drag, startPoint x: 97, startPoint y: 286, endPoint x: 152, endPoint y: 284, distance: 55.4
click at [152, 284] on p "NI:JS065034C" at bounding box center [454, 286] width 735 height 14
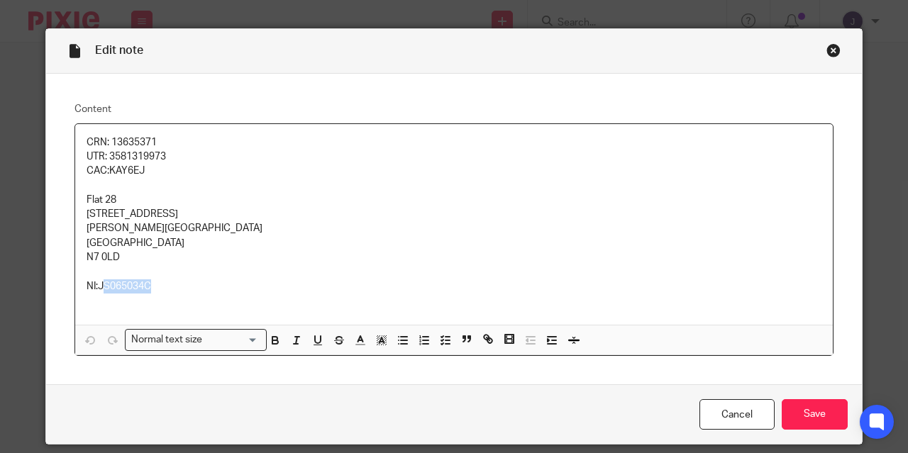
click at [174, 282] on p "NI:JS065034C" at bounding box center [454, 286] width 735 height 14
click at [172, 282] on p "NI:JS065034C" at bounding box center [454, 286] width 735 height 14
drag, startPoint x: 172, startPoint y: 282, endPoint x: 93, endPoint y: 279, distance: 78.7
click at [93, 279] on p "NI:JS065034C" at bounding box center [454, 286] width 735 height 14
copy p "JS065034C"
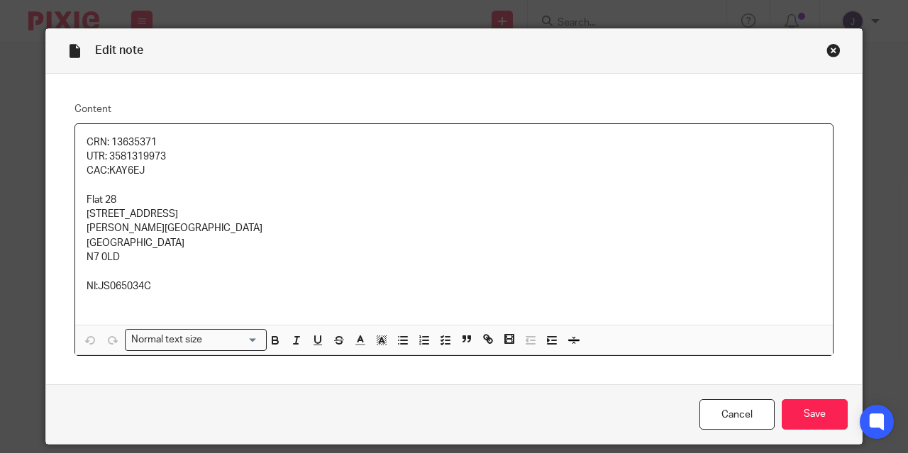
click at [832, 45] on div "Close this dialog window" at bounding box center [833, 50] width 14 height 14
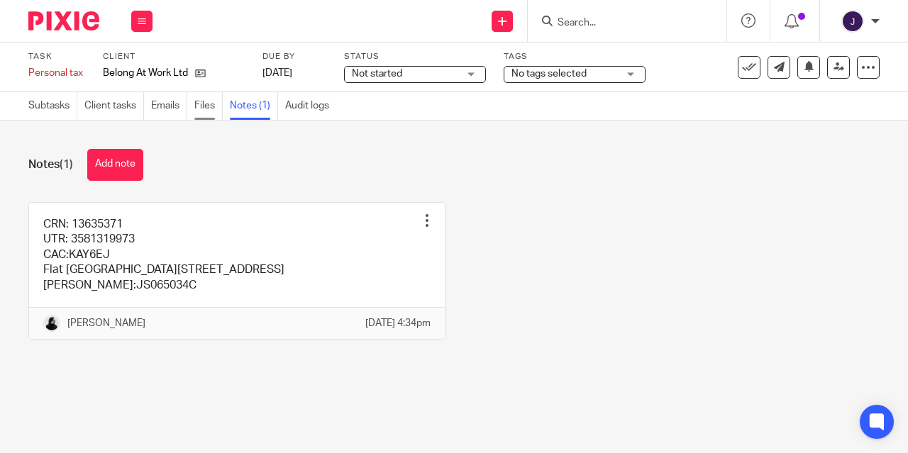
click at [209, 110] on link "Files" at bounding box center [208, 106] width 28 height 28
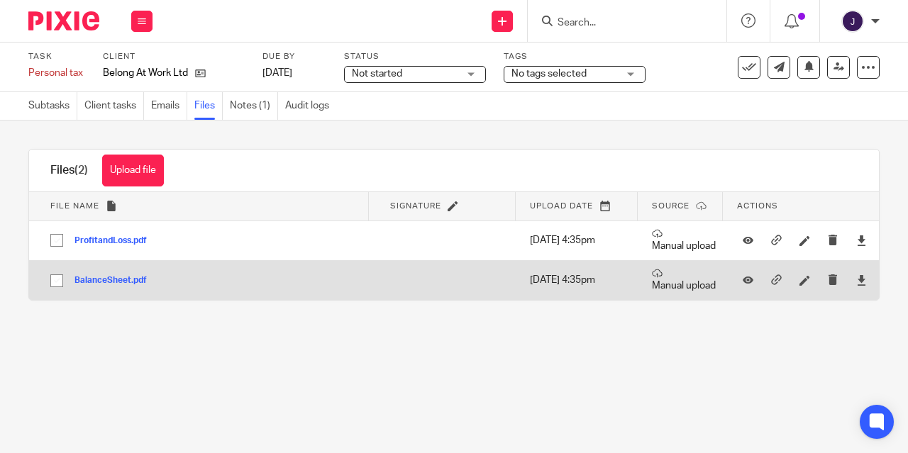
click at [93, 281] on button "BalanceSheet.pdf" at bounding box center [115, 281] width 83 height 10
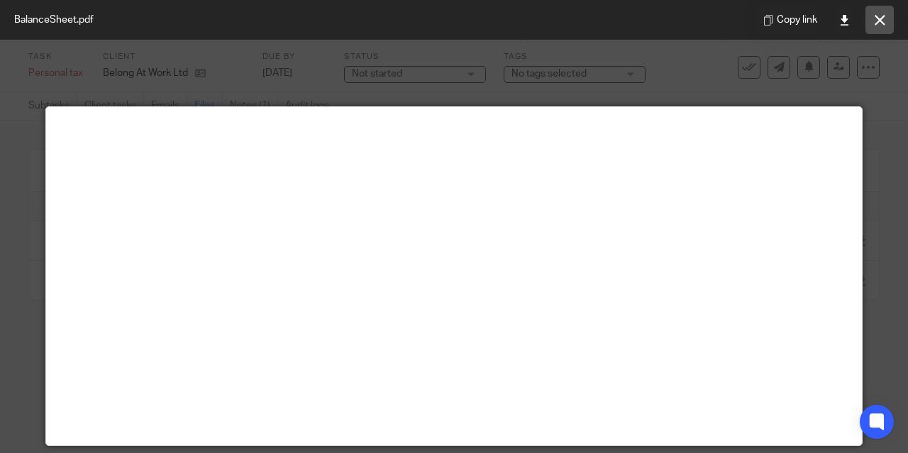
click at [885, 16] on button at bounding box center [879, 20] width 28 height 28
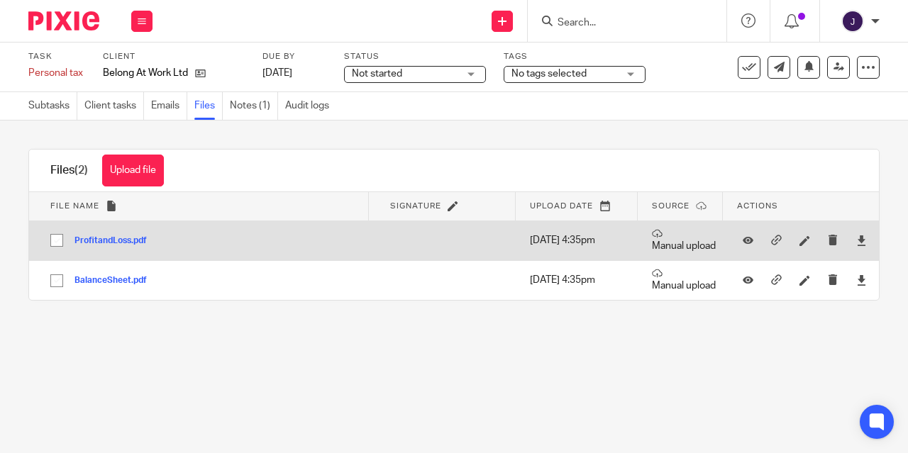
click at [95, 241] on button "ProfitandLoss.pdf" at bounding box center [115, 241] width 83 height 10
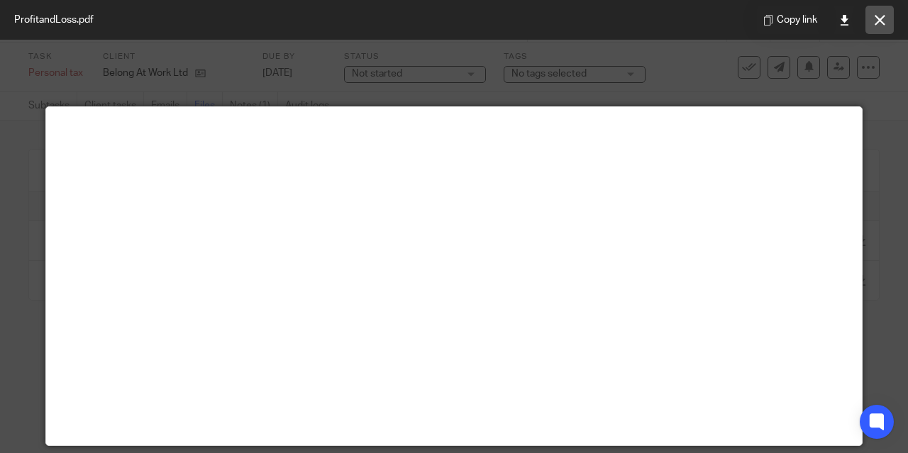
click at [876, 17] on icon at bounding box center [879, 20] width 11 height 11
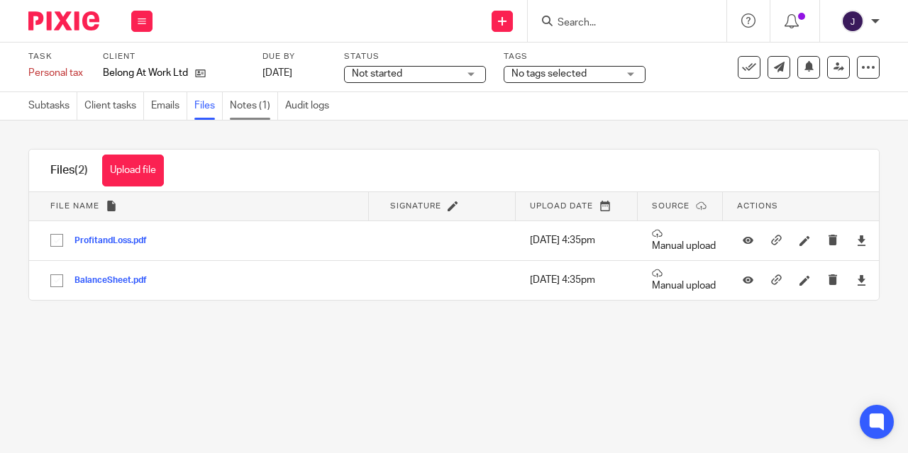
click at [256, 107] on link "Notes (1)" at bounding box center [254, 106] width 48 height 28
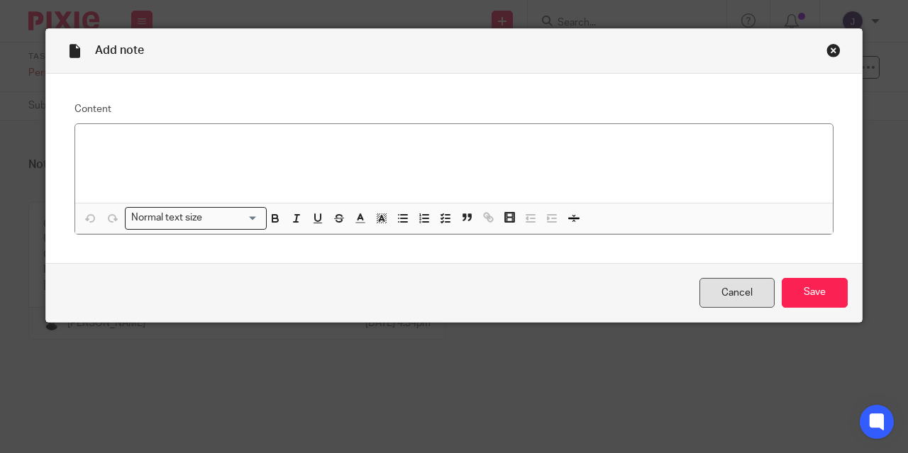
click at [746, 294] on link "Cancel" at bounding box center [736, 293] width 75 height 30
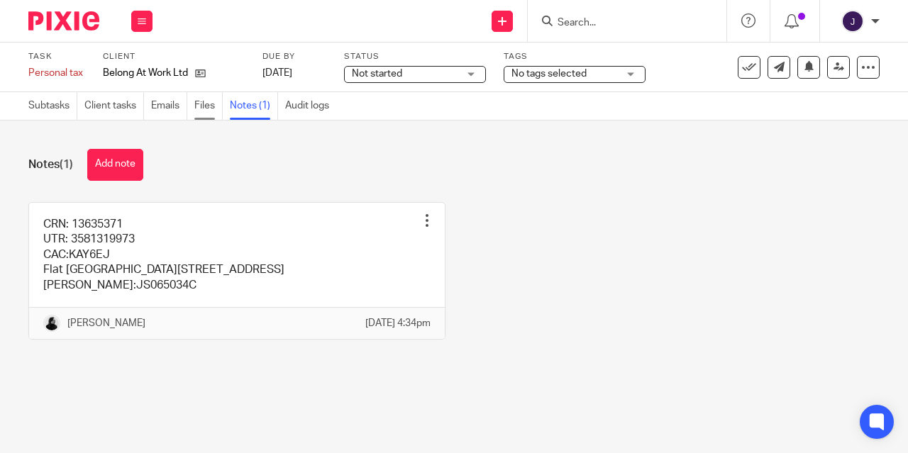
click at [204, 108] on link "Files" at bounding box center [208, 106] width 28 height 28
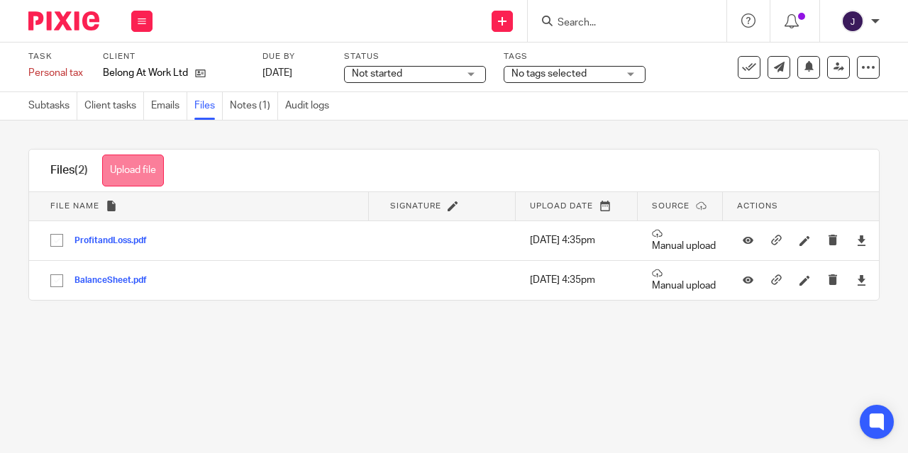
click at [122, 174] on button "Upload file" at bounding box center [133, 171] width 62 height 32
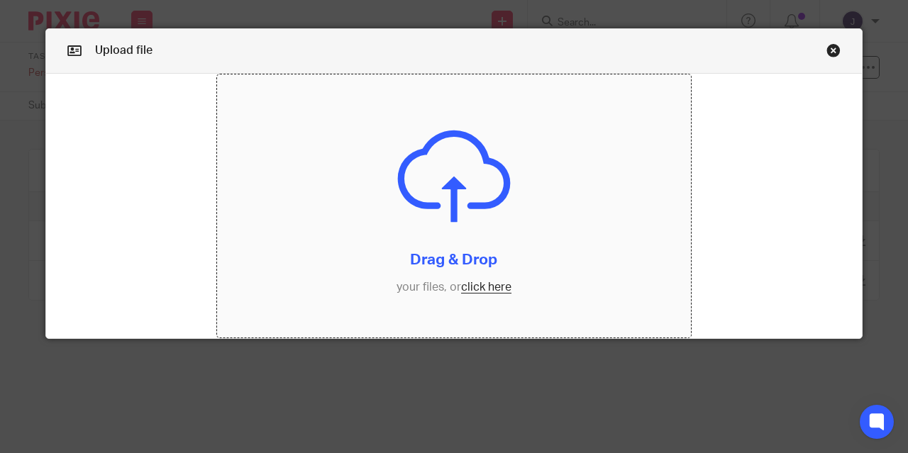
click at [467, 282] on input "file" at bounding box center [454, 206] width 474 height 264
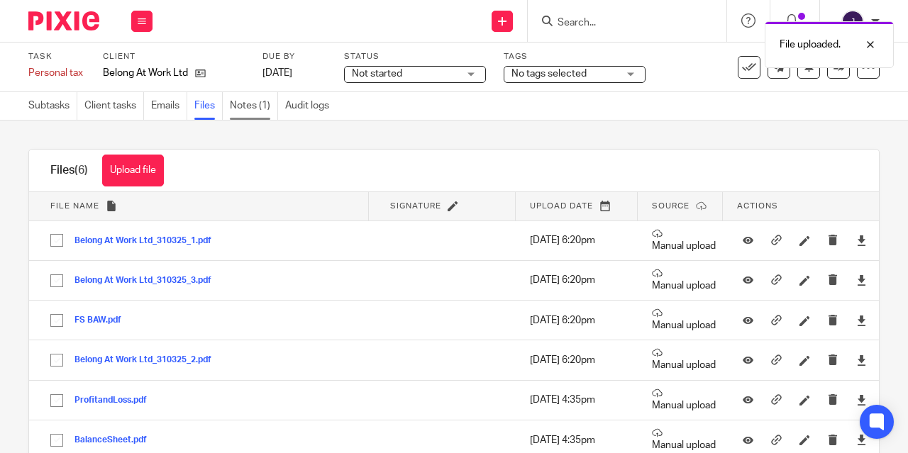
click at [257, 106] on link "Notes (1)" at bounding box center [254, 106] width 48 height 28
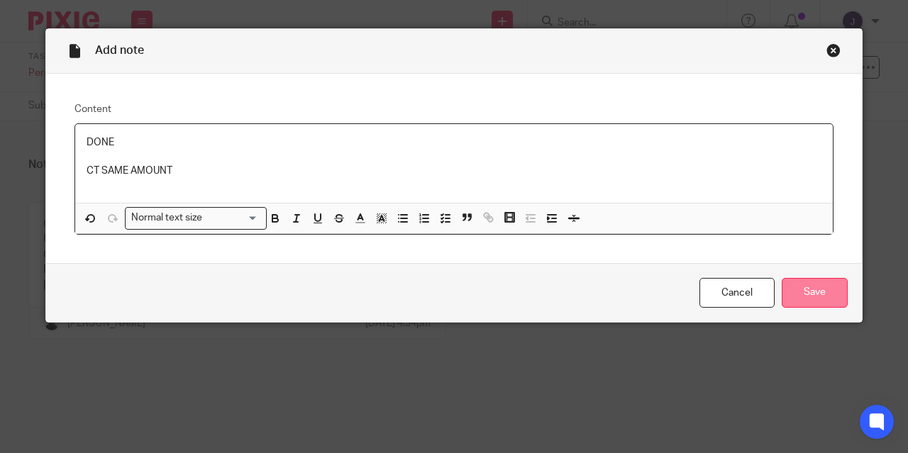
click at [813, 296] on input "Save" at bounding box center [814, 293] width 66 height 30
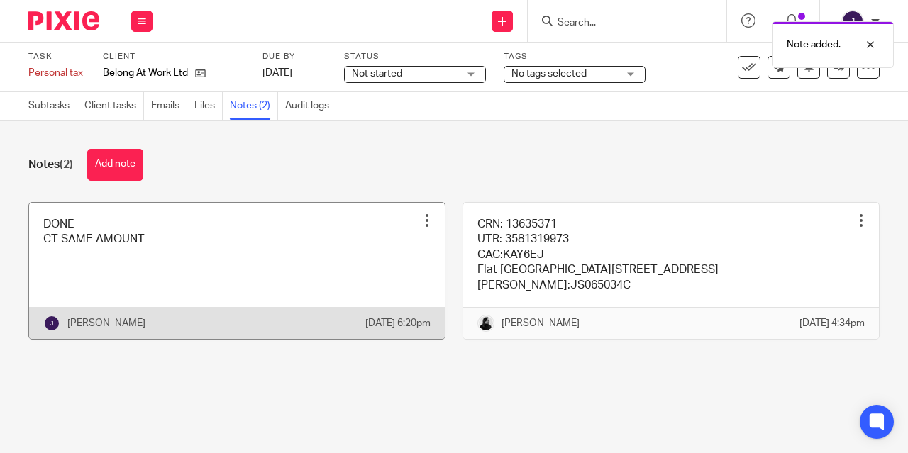
click at [313, 262] on link at bounding box center [237, 271] width 416 height 136
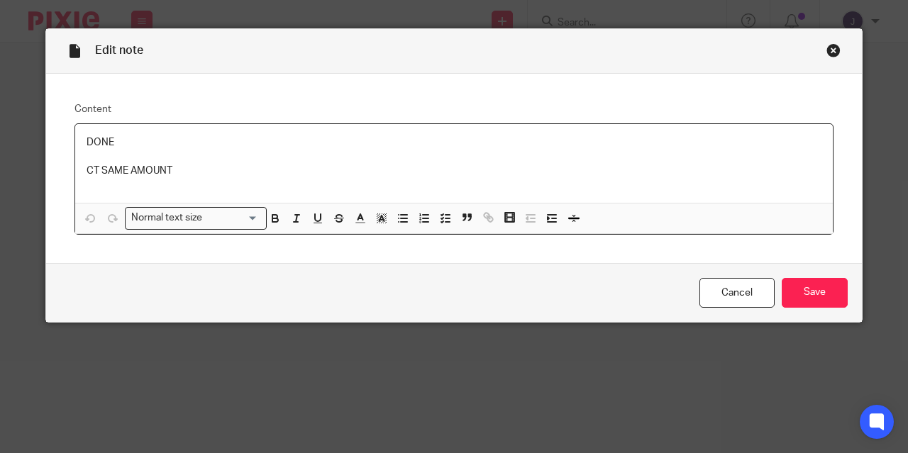
click at [191, 169] on p "CT SAME AMOUNT" at bounding box center [454, 171] width 735 height 14
click at [802, 298] on input "Save" at bounding box center [814, 293] width 66 height 30
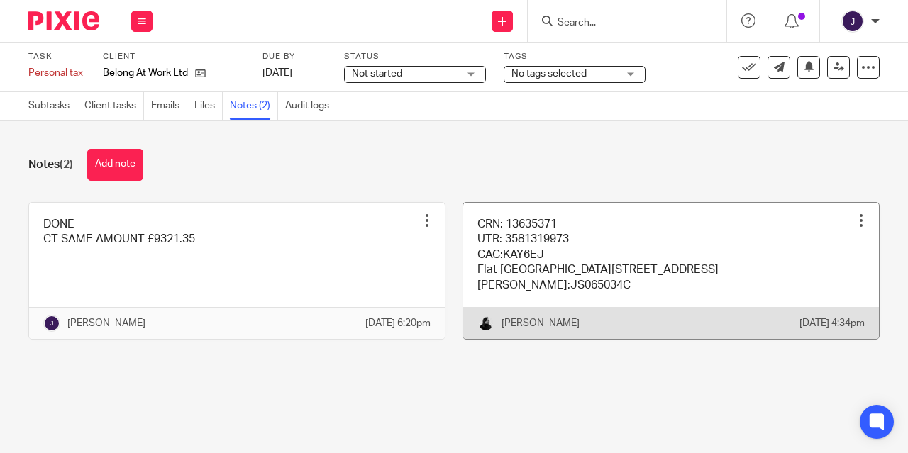
click at [535, 273] on link at bounding box center [671, 271] width 416 height 136
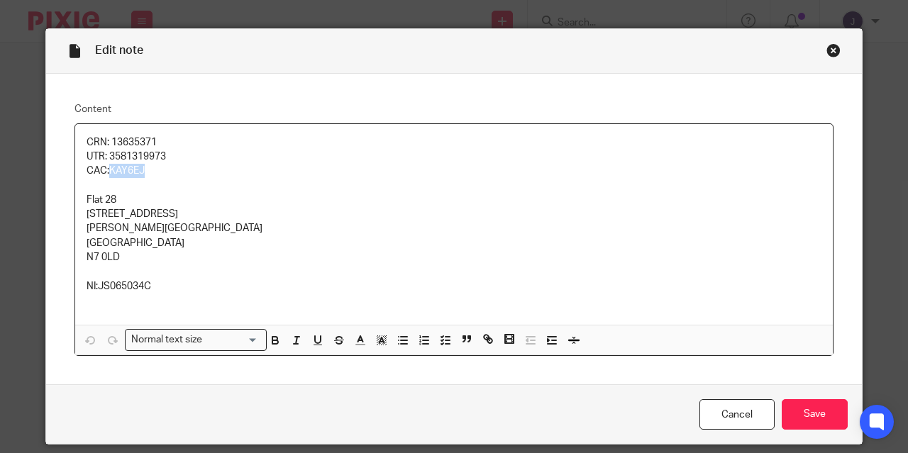
drag, startPoint x: 104, startPoint y: 171, endPoint x: 146, endPoint y: 171, distance: 42.5
click at [146, 171] on p "CAC:KAY6EJ" at bounding box center [454, 171] width 735 height 14
drag, startPoint x: 108, startPoint y: 143, endPoint x: 165, endPoint y: 142, distance: 56.7
click at [165, 142] on p "CRN: 13635371" at bounding box center [454, 142] width 735 height 14
copy p "13635371"
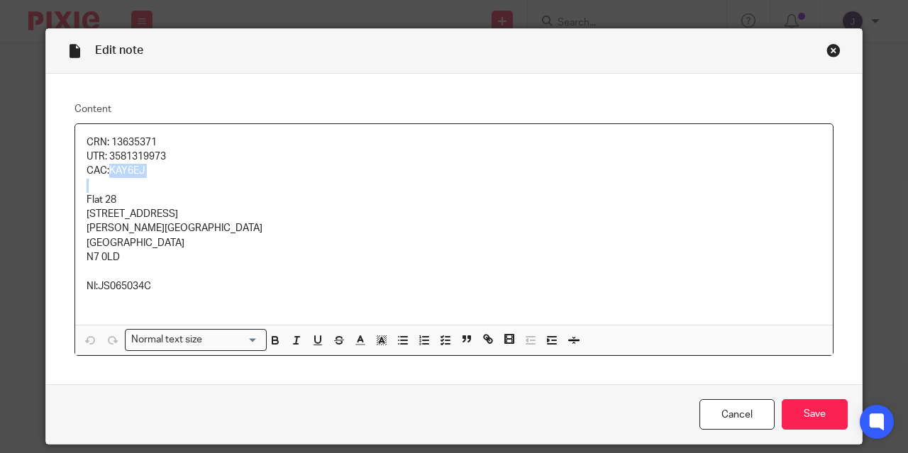
drag, startPoint x: 104, startPoint y: 172, endPoint x: 233, endPoint y: 178, distance: 129.9
click at [233, 178] on div "CRN: 13635371 UTR: 3581319973 CAC:KAY6EJ Flat 28 1 Dalmeny Avenue Ada Lewis Hou…" at bounding box center [453, 224] width 757 height 201
click at [105, 171] on p "CAC:KAY6EJ" at bounding box center [454, 171] width 735 height 14
drag, startPoint x: 106, startPoint y: 171, endPoint x: 145, endPoint y: 173, distance: 39.1
click at [145, 173] on p "CAC:KAY6EJ" at bounding box center [454, 171] width 735 height 14
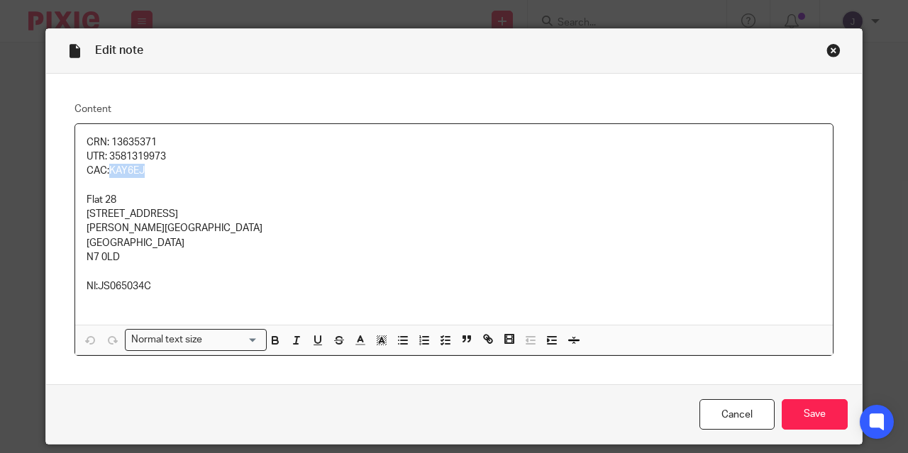
copy p "KAY6EJ"
click at [828, 50] on div "Close this dialog window" at bounding box center [833, 50] width 14 height 14
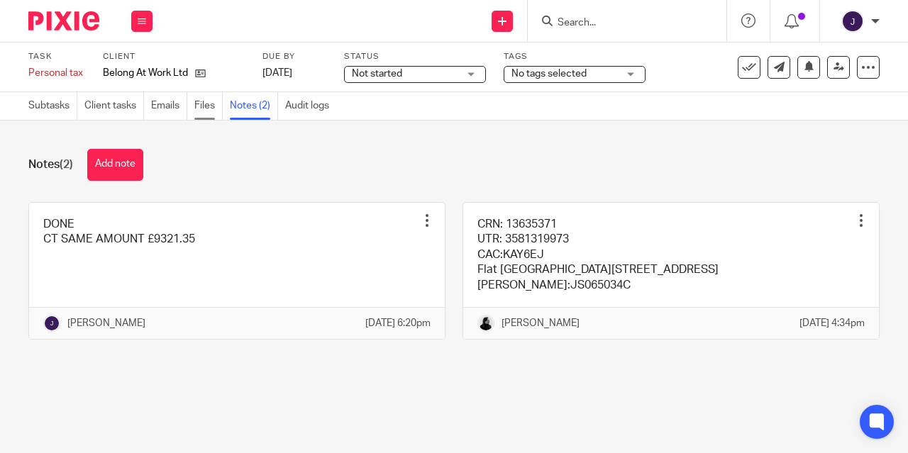
click at [209, 106] on link "Files" at bounding box center [208, 106] width 28 height 28
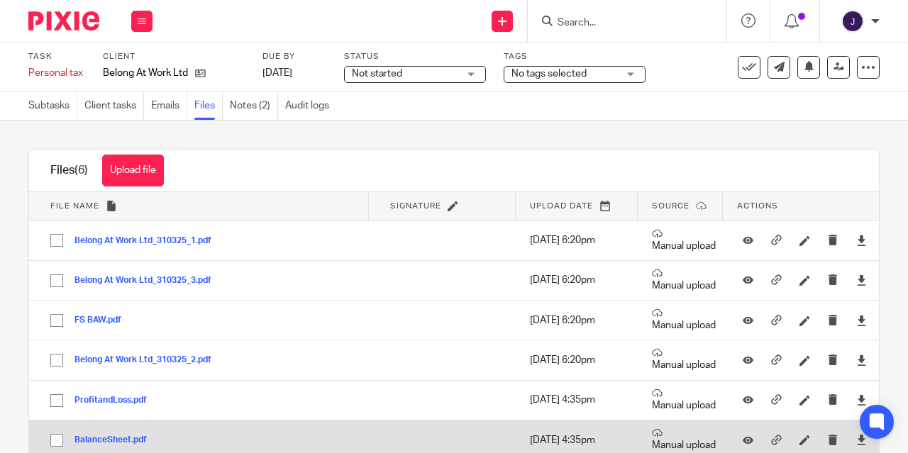
click at [109, 440] on button "BalanceSheet.pdf" at bounding box center [115, 440] width 83 height 10
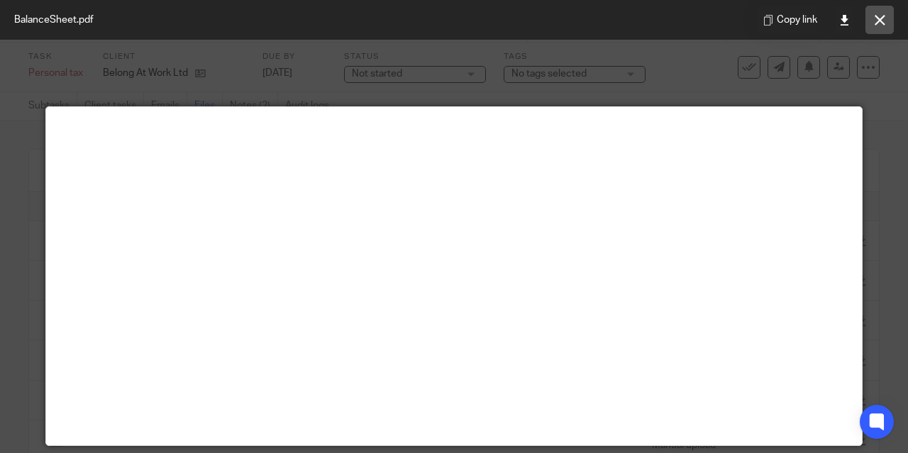
click at [875, 16] on icon at bounding box center [879, 20] width 11 height 11
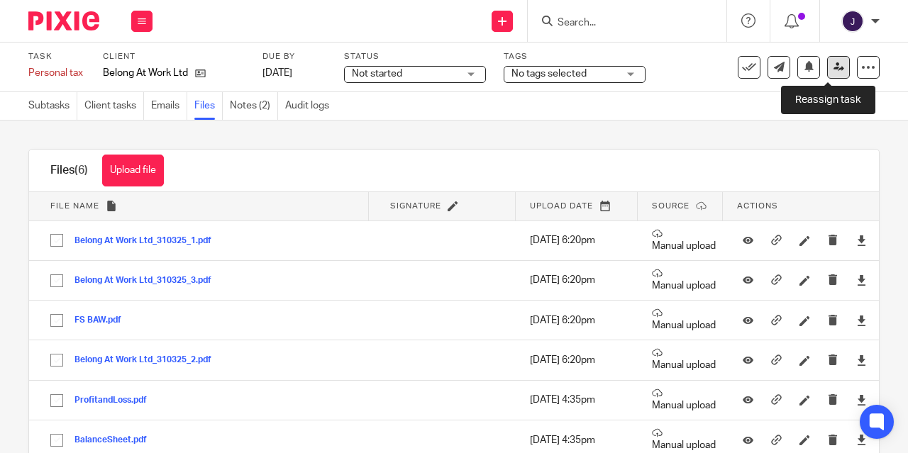
click at [833, 65] on icon at bounding box center [838, 67] width 11 height 11
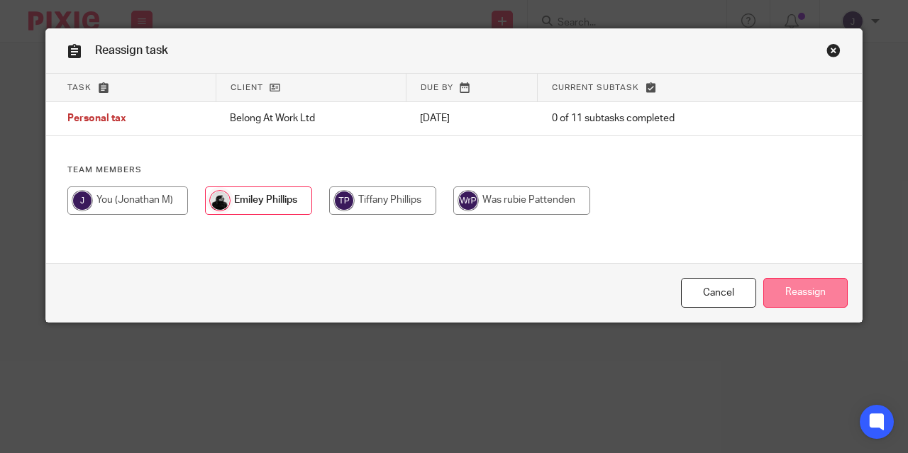
click at [815, 300] on input "Reassign" at bounding box center [805, 293] width 84 height 30
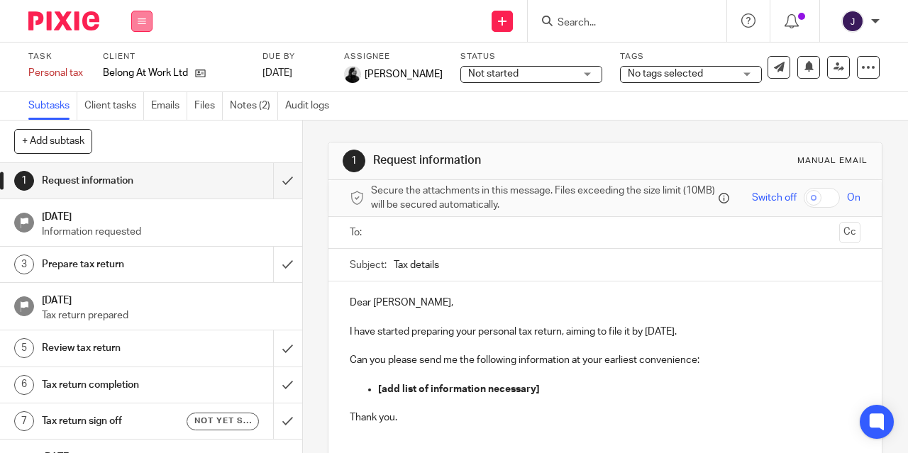
click at [136, 21] on button at bounding box center [141, 21] width 21 height 21
click at [141, 61] on link "Work" at bounding box center [135, 66] width 25 height 10
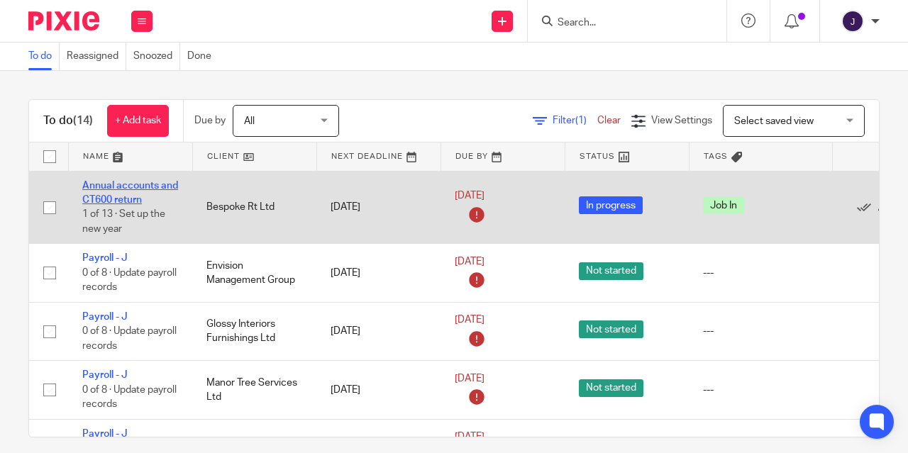
click at [123, 186] on link "Annual accounts and CT600 return" at bounding box center [130, 193] width 96 height 24
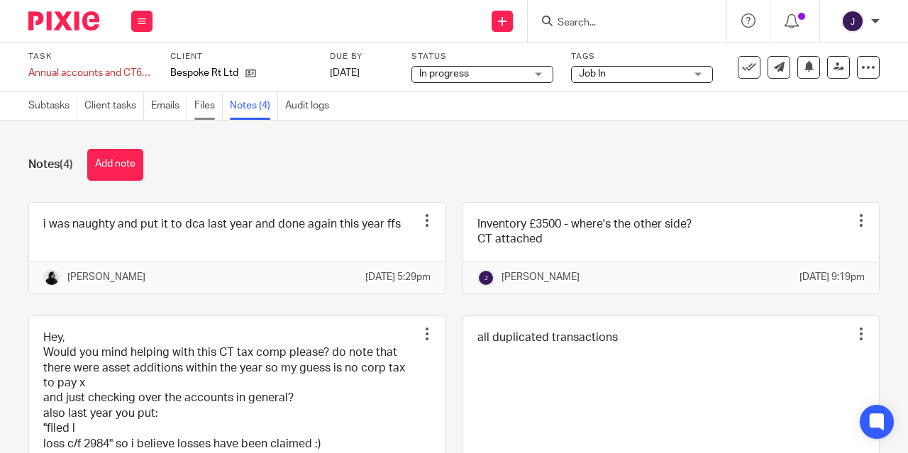
click at [207, 108] on link "Files" at bounding box center [208, 106] width 28 height 28
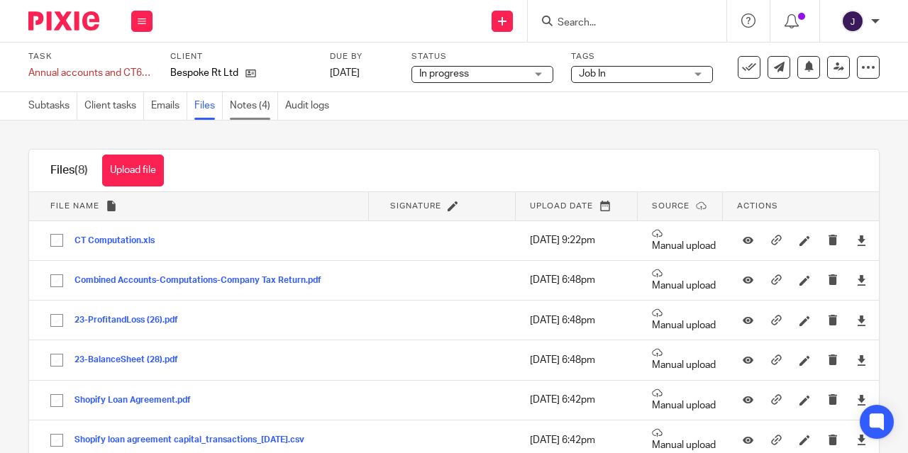
click at [243, 104] on link "Notes (4)" at bounding box center [254, 106] width 48 height 28
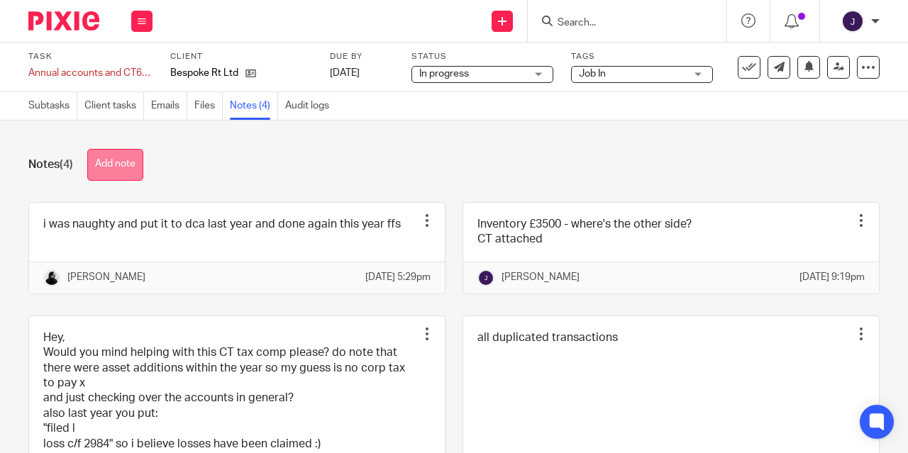
click at [121, 165] on button "Add note" at bounding box center [115, 165] width 56 height 32
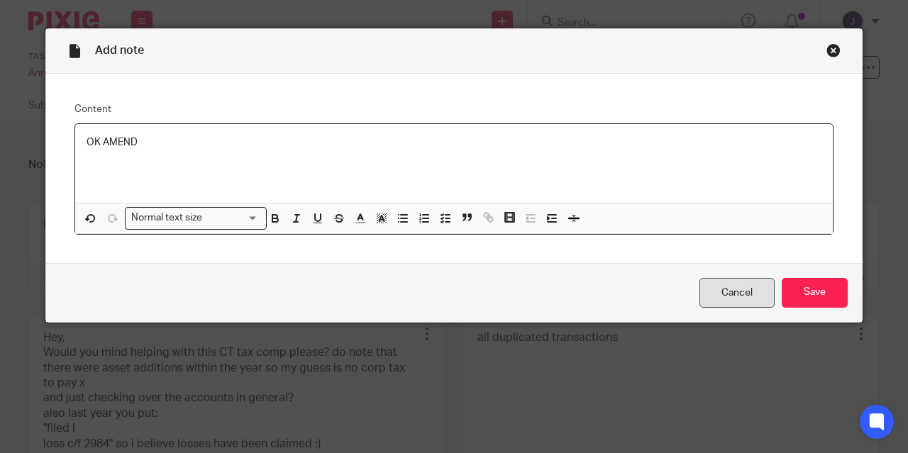
click at [740, 289] on link "Cancel" at bounding box center [736, 293] width 75 height 30
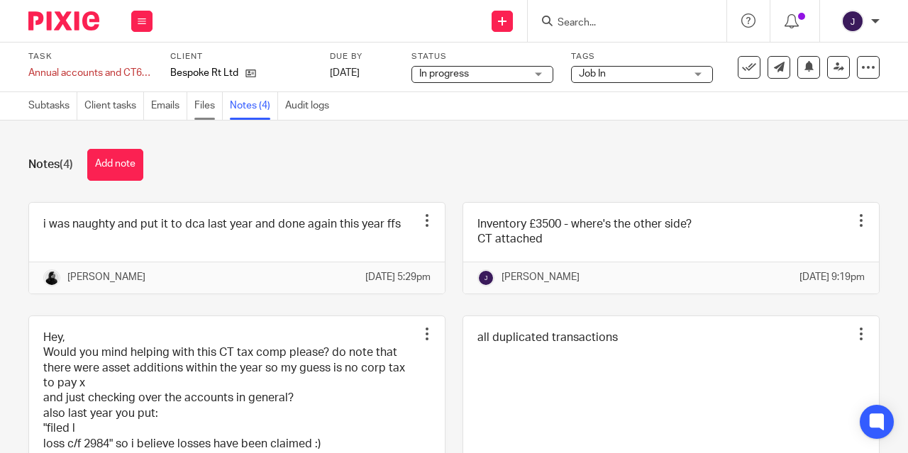
click at [202, 106] on link "Files" at bounding box center [208, 106] width 28 height 28
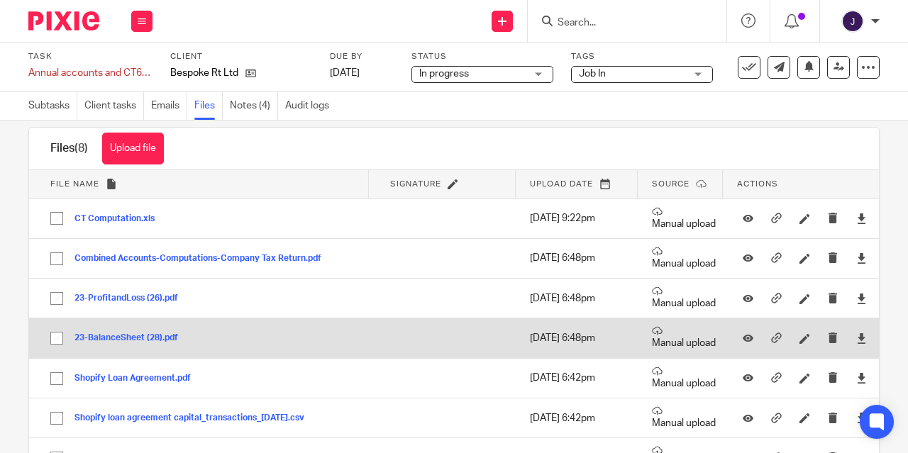
scroll to position [12, 0]
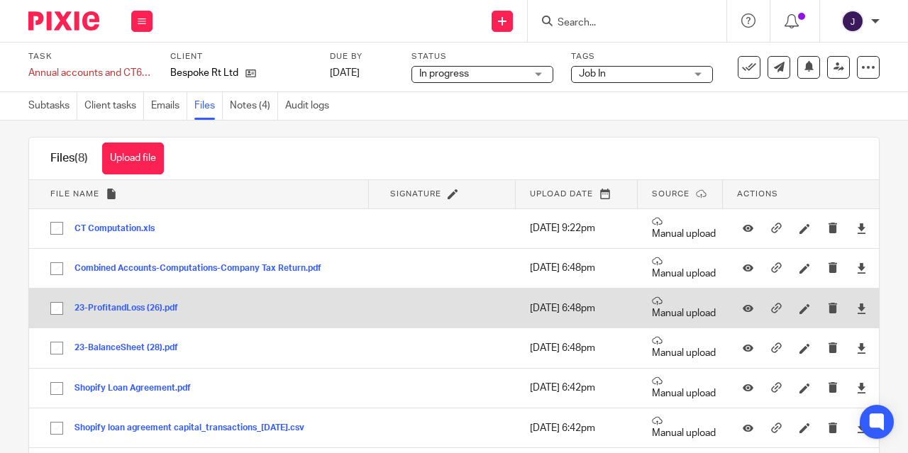
click at [133, 305] on button "23-ProfitandLoss (26).pdf" at bounding box center [131, 308] width 114 height 10
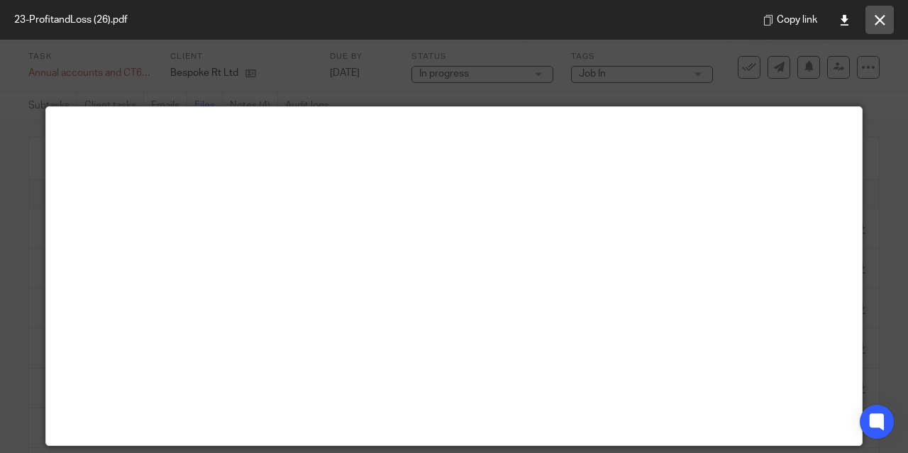
click at [875, 24] on icon at bounding box center [879, 20] width 11 height 11
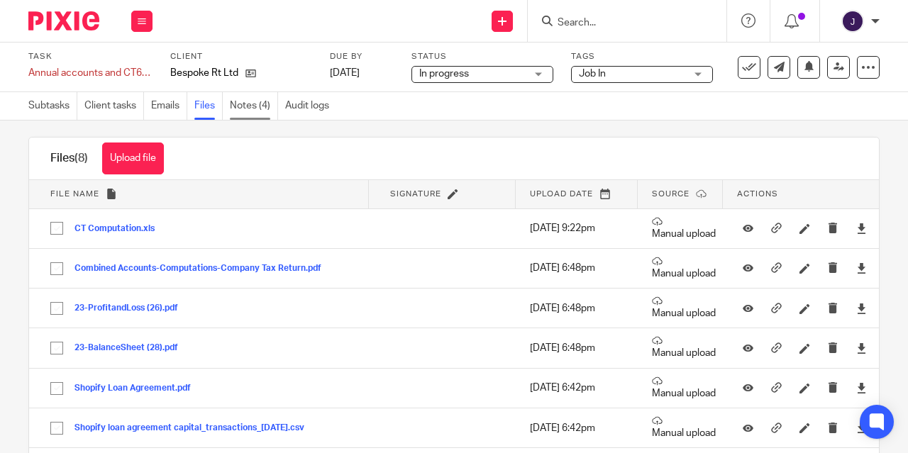
click at [247, 110] on link "Notes (4)" at bounding box center [254, 106] width 48 height 28
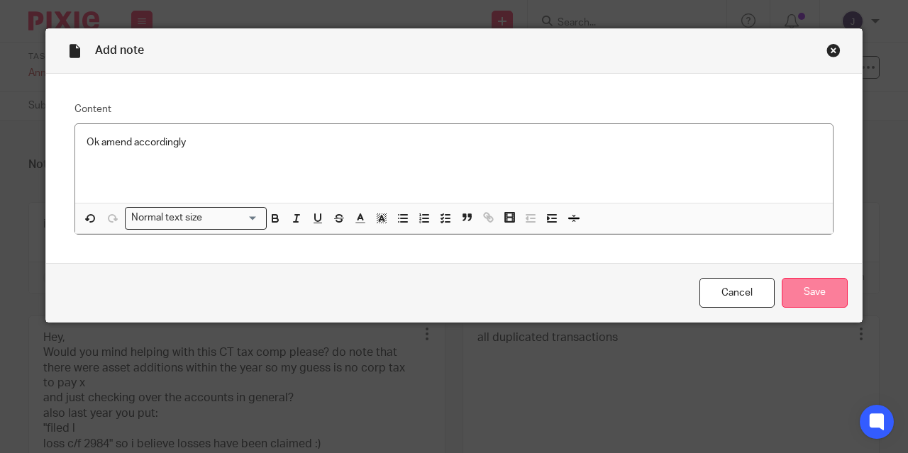
click at [823, 289] on input "Save" at bounding box center [814, 293] width 66 height 30
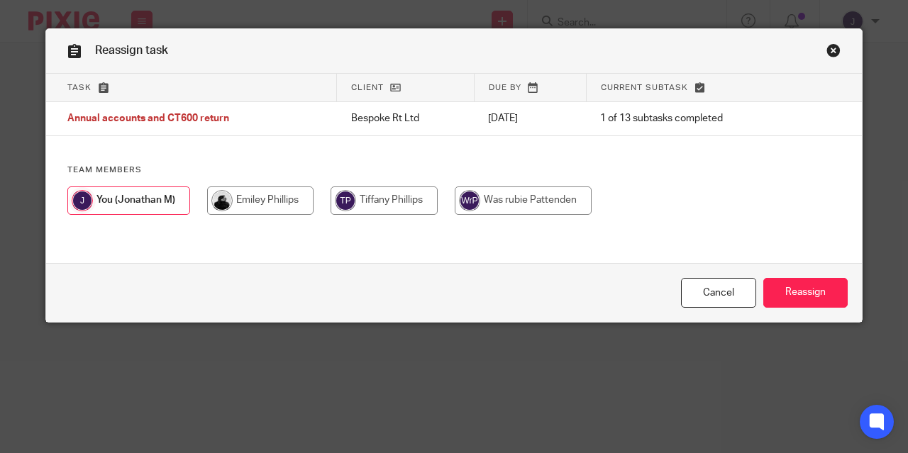
click at [284, 201] on input "radio" at bounding box center [260, 200] width 106 height 28
radio input "true"
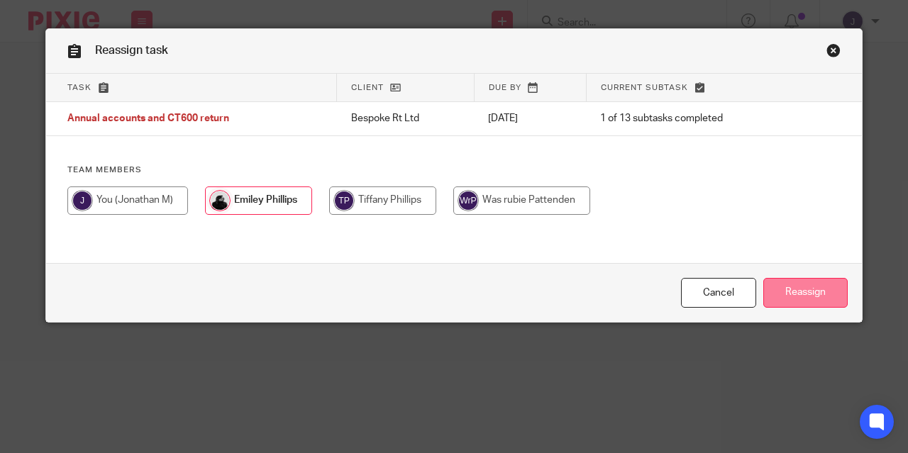
click at [786, 283] on input "Reassign" at bounding box center [805, 293] width 84 height 30
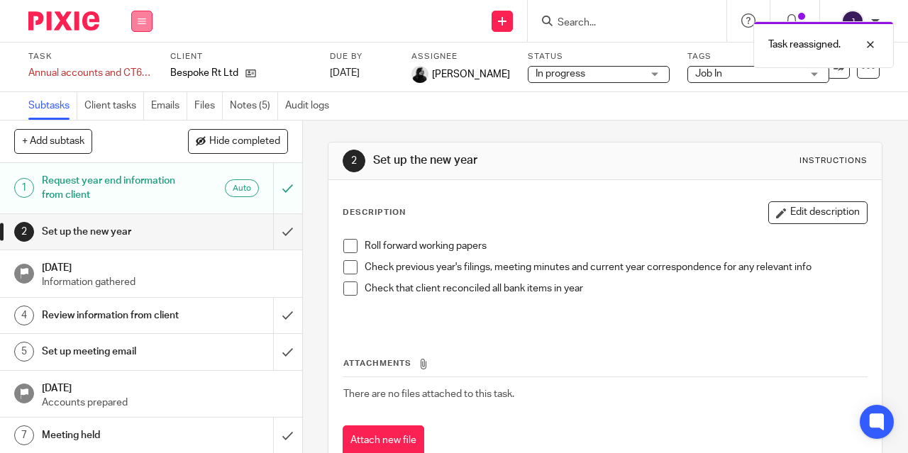
click at [143, 25] on icon at bounding box center [142, 21] width 9 height 9
click at [143, 65] on link "Work" at bounding box center [135, 66] width 25 height 10
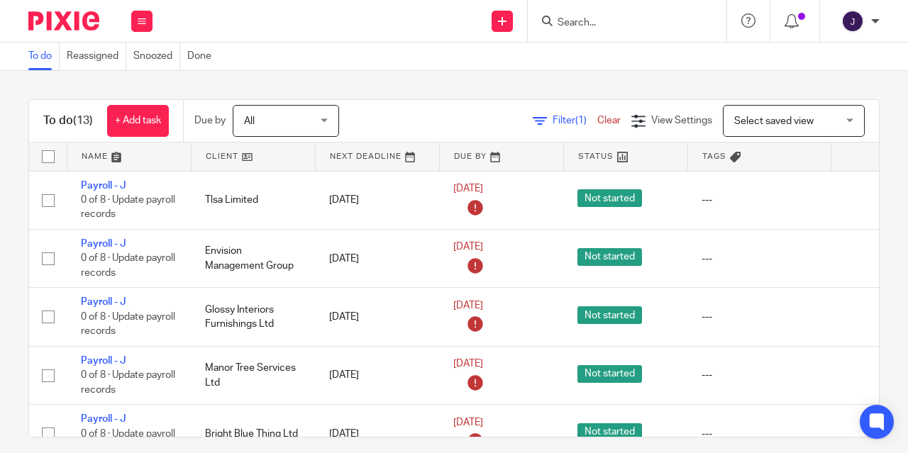
click at [597, 121] on link "Clear" at bounding box center [608, 121] width 23 height 10
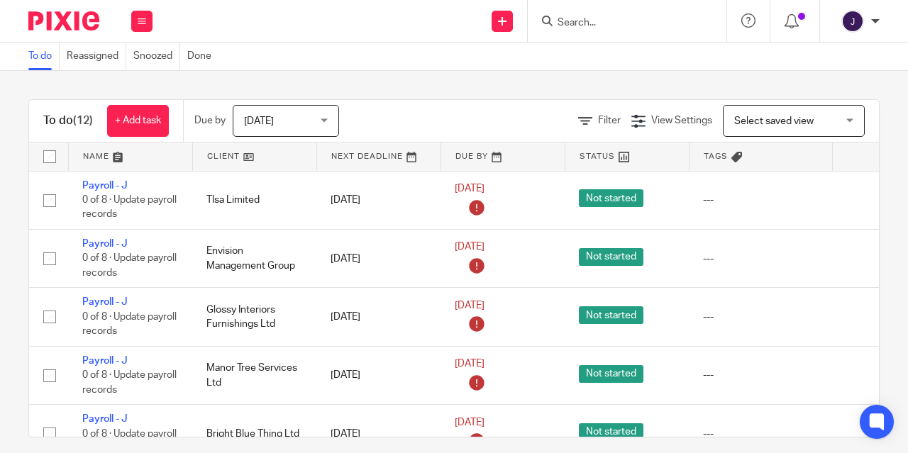
click at [290, 121] on span "[DATE]" at bounding box center [281, 121] width 75 height 30
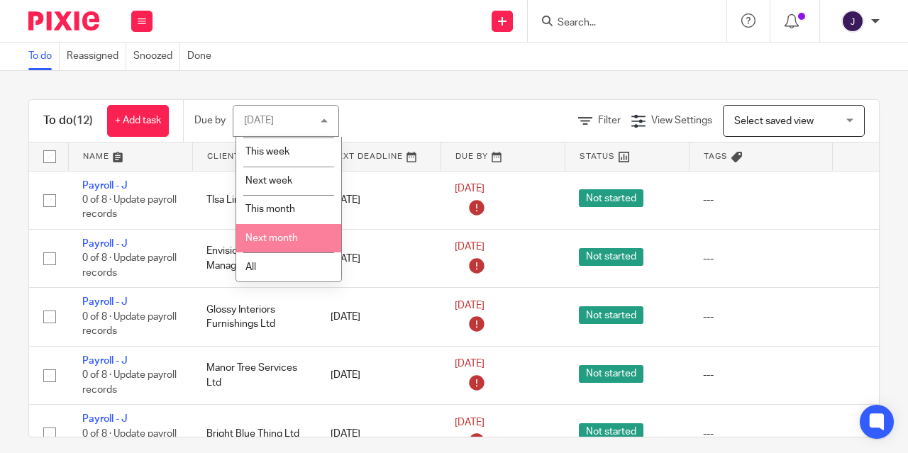
scroll to position [61, 0]
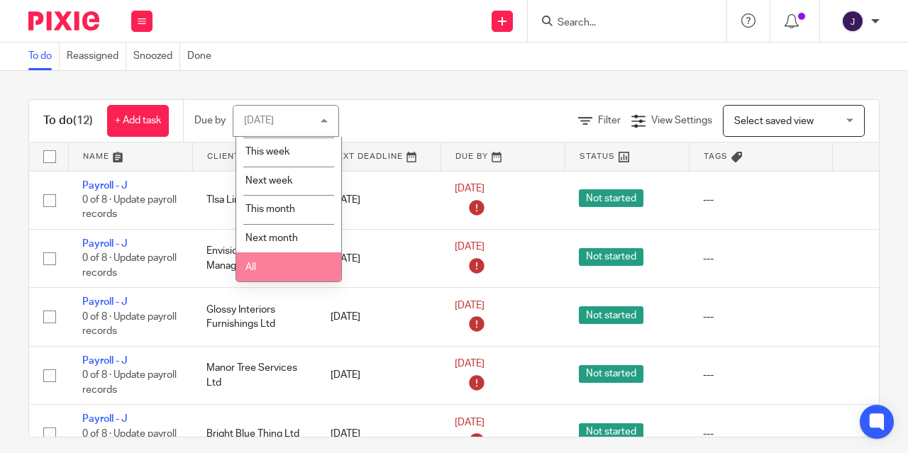
click at [265, 270] on li "All" at bounding box center [288, 266] width 105 height 29
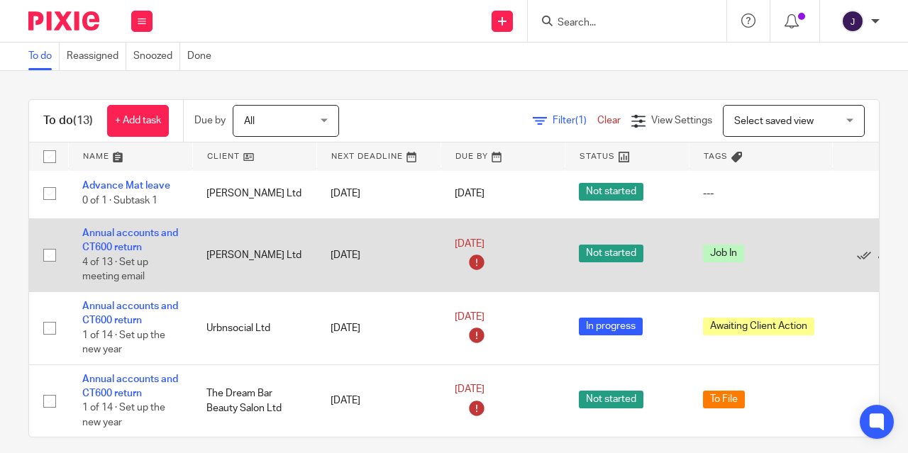
scroll to position [13, 0]
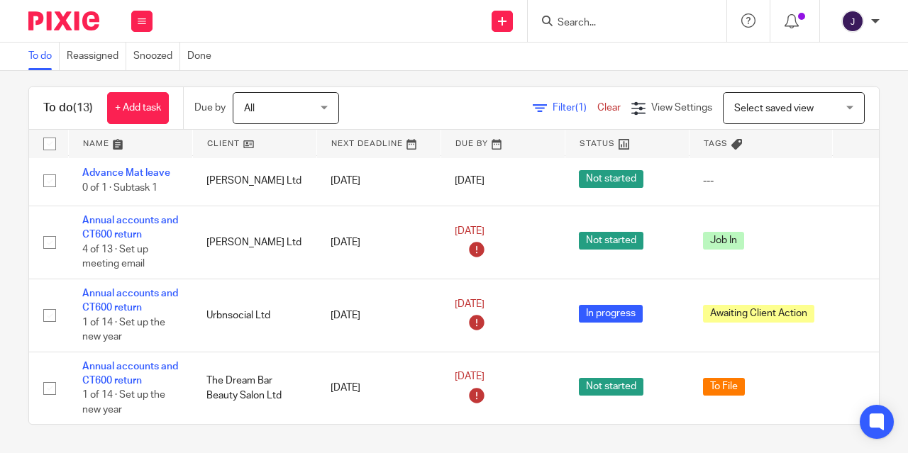
click at [591, 21] on input "Search" at bounding box center [620, 23] width 128 height 13
type input "hoc"
click at [313, 47] on div "To do Reassigned Snoozed Done" at bounding box center [454, 57] width 908 height 28
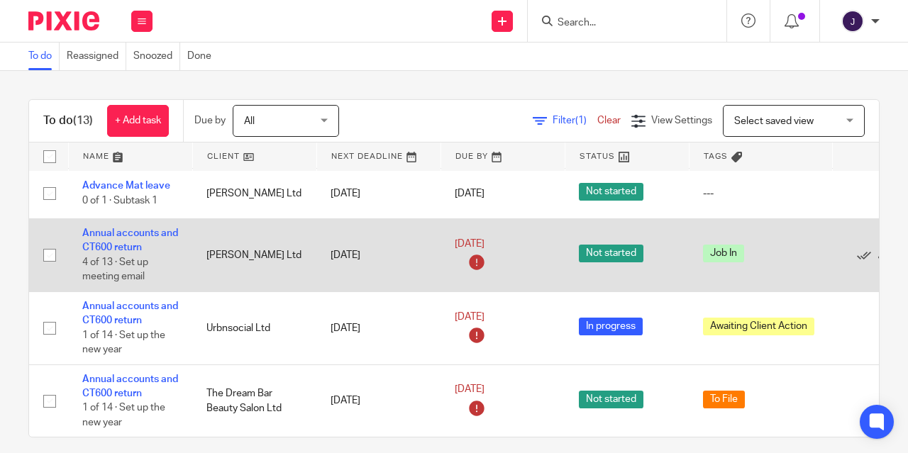
scroll to position [552, 0]
click at [112, 228] on link "Annual accounts and CT600 return" at bounding box center [130, 240] width 96 height 24
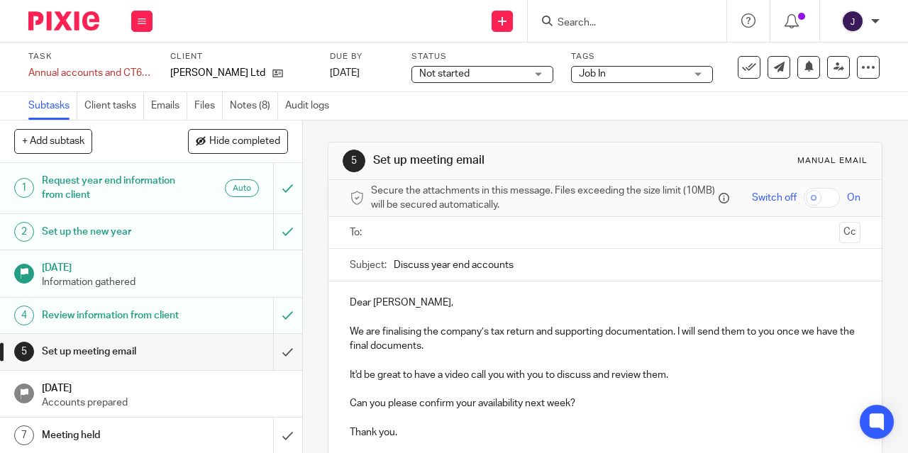
click at [237, 104] on link "Notes (8)" at bounding box center [254, 106] width 48 height 28
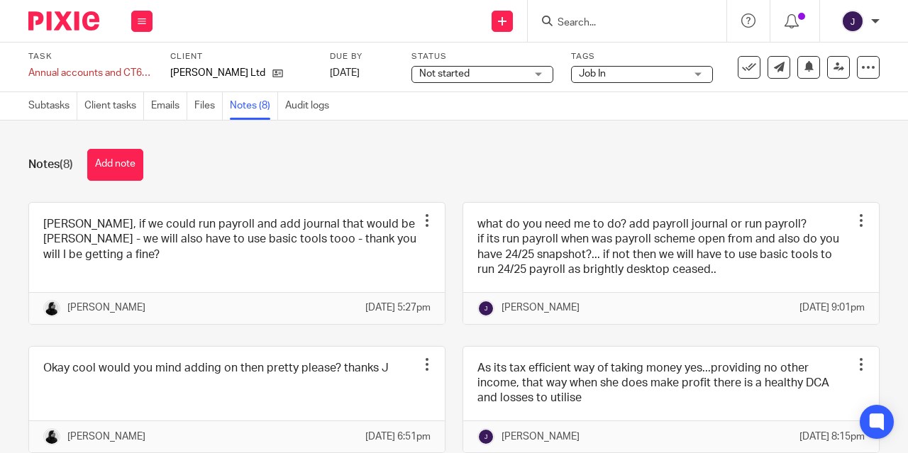
click at [140, 34] on div "Work Email Clients Team Reports Settings" at bounding box center [142, 21] width 50 height 42
click at [131, 61] on link "Work" at bounding box center [135, 66] width 25 height 10
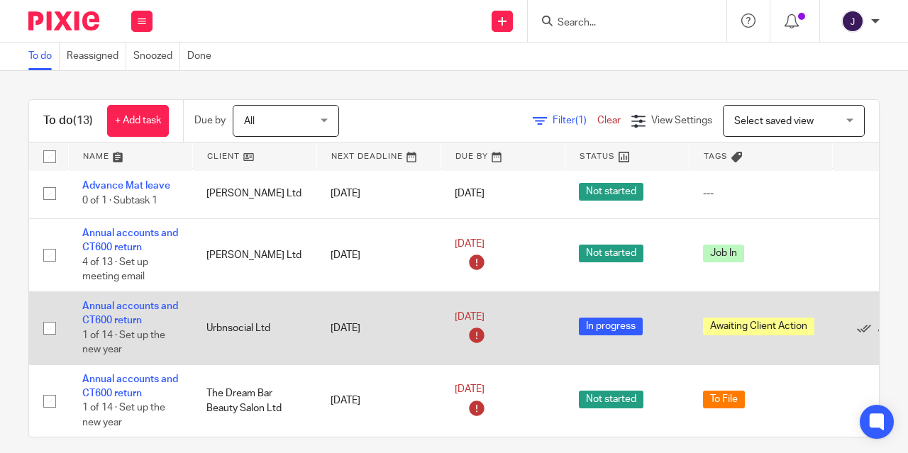
scroll to position [542, 0]
click at [106, 301] on link "Annual accounts and CT600 return" at bounding box center [130, 313] width 96 height 24
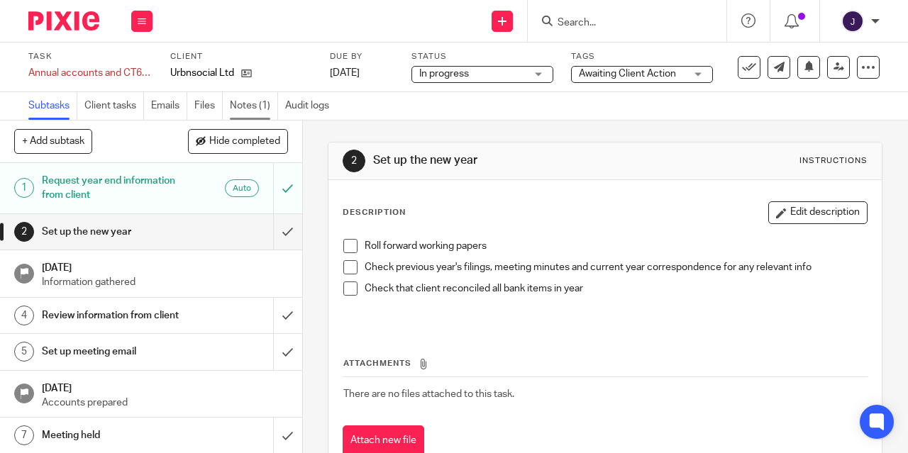
click at [257, 108] on link "Notes (1)" at bounding box center [254, 106] width 48 height 28
